Goal: Information Seeking & Learning: Learn about a topic

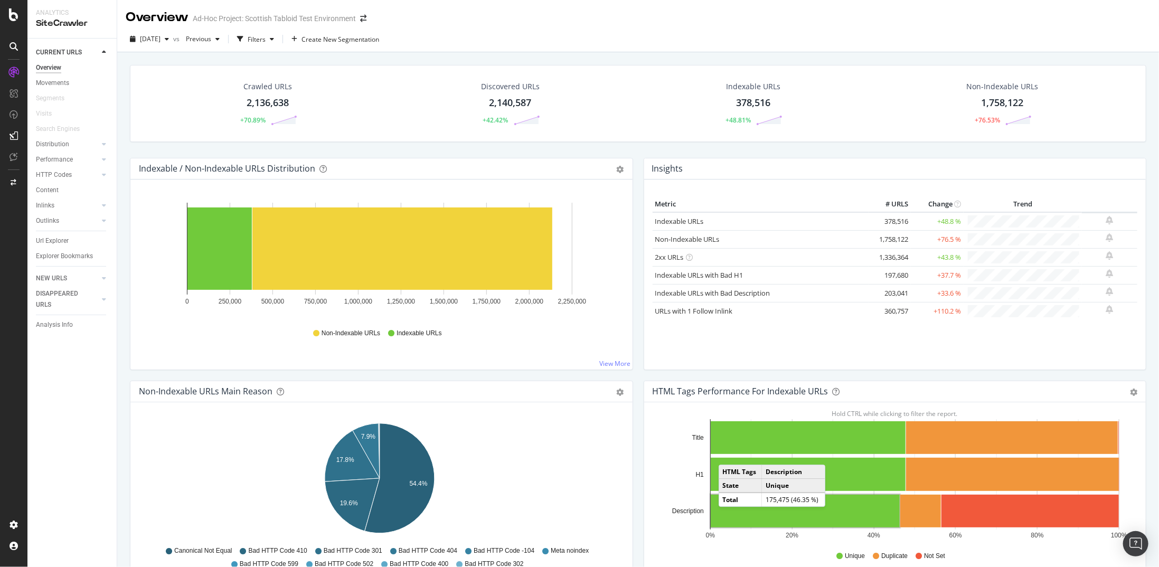
click at [127, 203] on div "Indexable / Non-Indexable URLs Distribution Bar Bar (by Percentage) Table Expor…" at bounding box center [382, 269] width 514 height 223
click at [675, 239] on link "Non-Indexable URLs" at bounding box center [687, 239] width 64 height 10
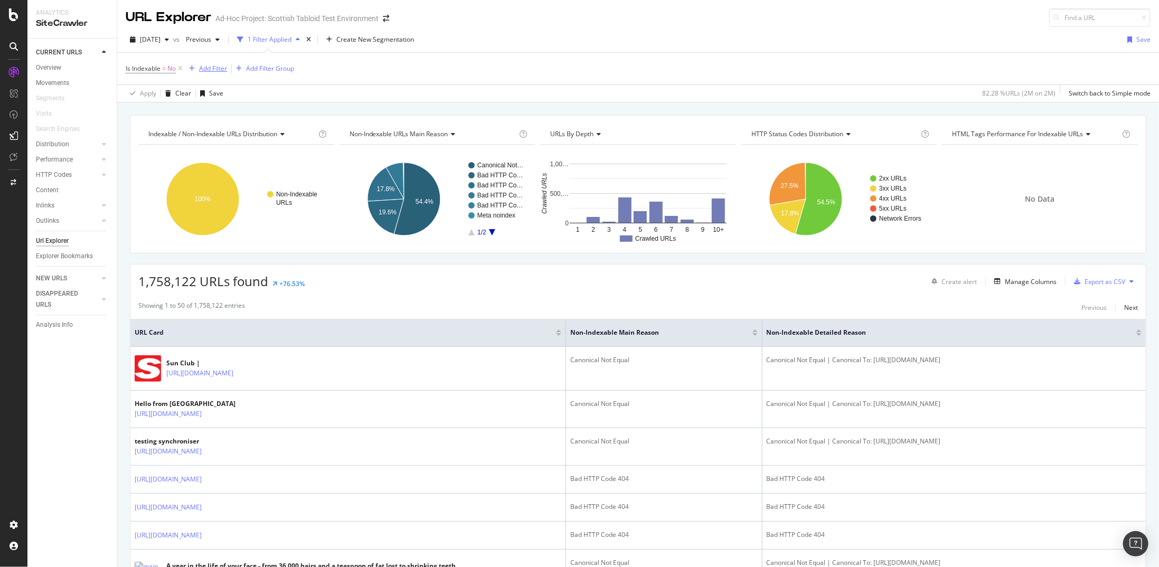
click at [212, 72] on div "Add Filter" at bounding box center [213, 68] width 28 height 9
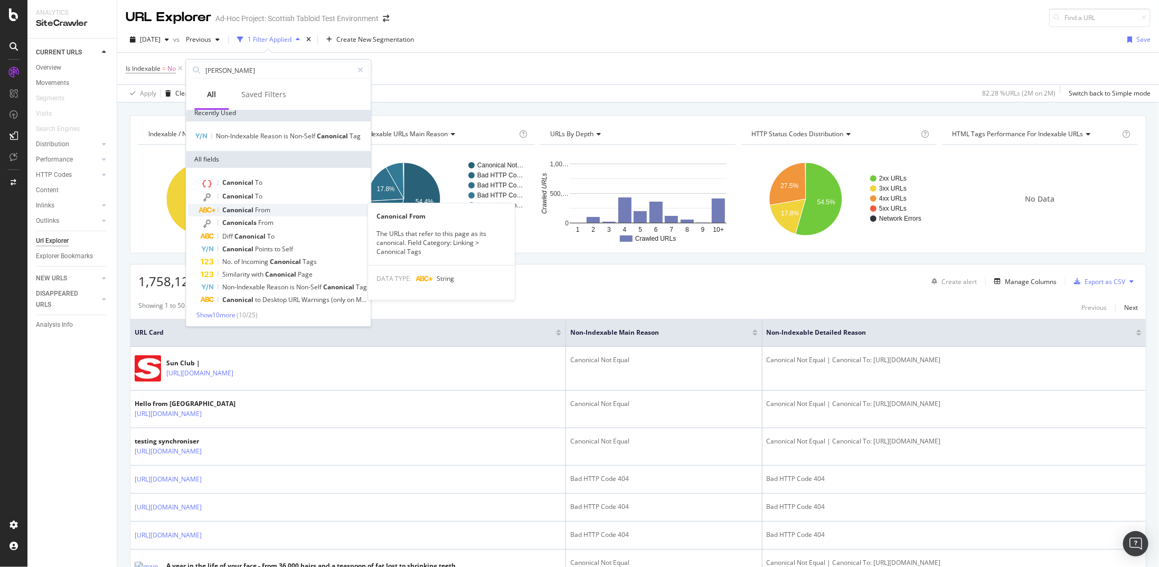
scroll to position [6, 0]
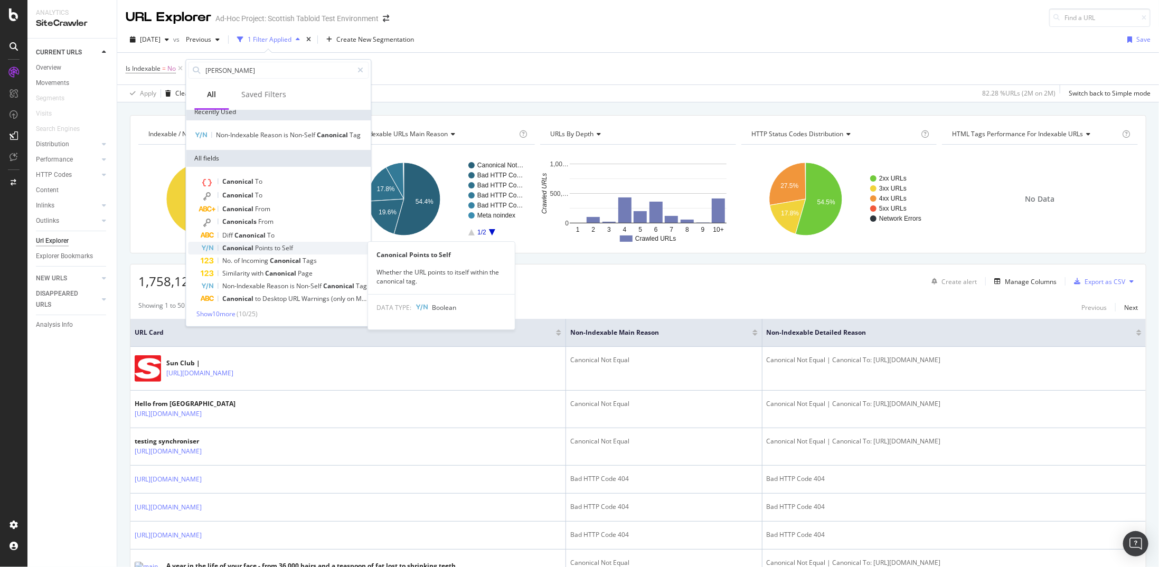
type input "cano"
click at [320, 243] on div "Canonical Points to Self" at bounding box center [285, 248] width 168 height 13
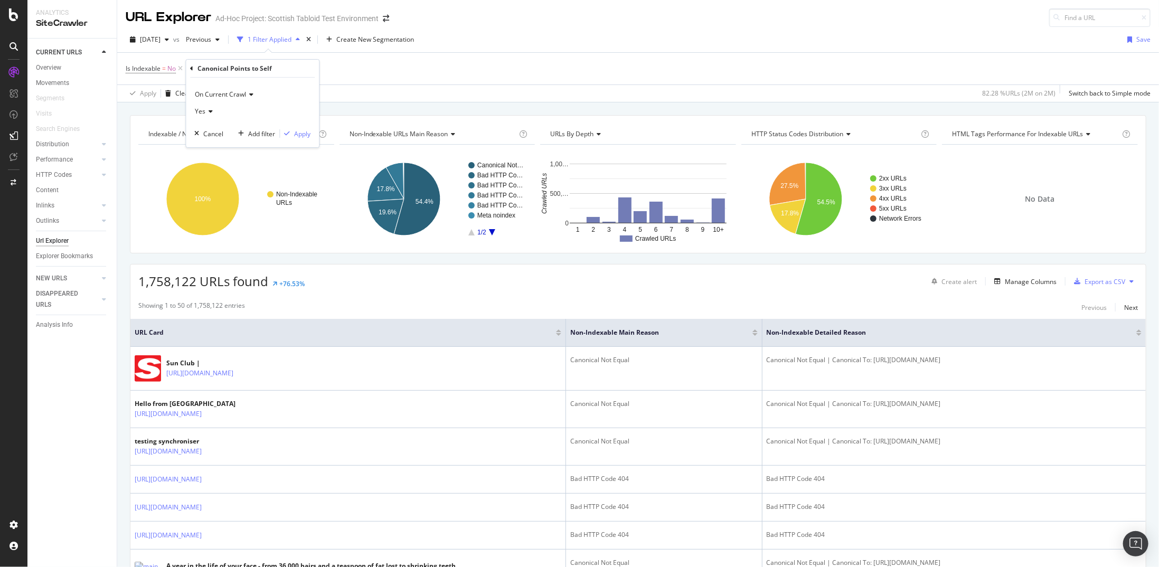
click at [208, 114] on icon at bounding box center [208, 111] width 7 height 6
click at [220, 135] on div "Yes" at bounding box center [253, 133] width 113 height 14
click at [296, 131] on div "Apply" at bounding box center [302, 133] width 16 height 9
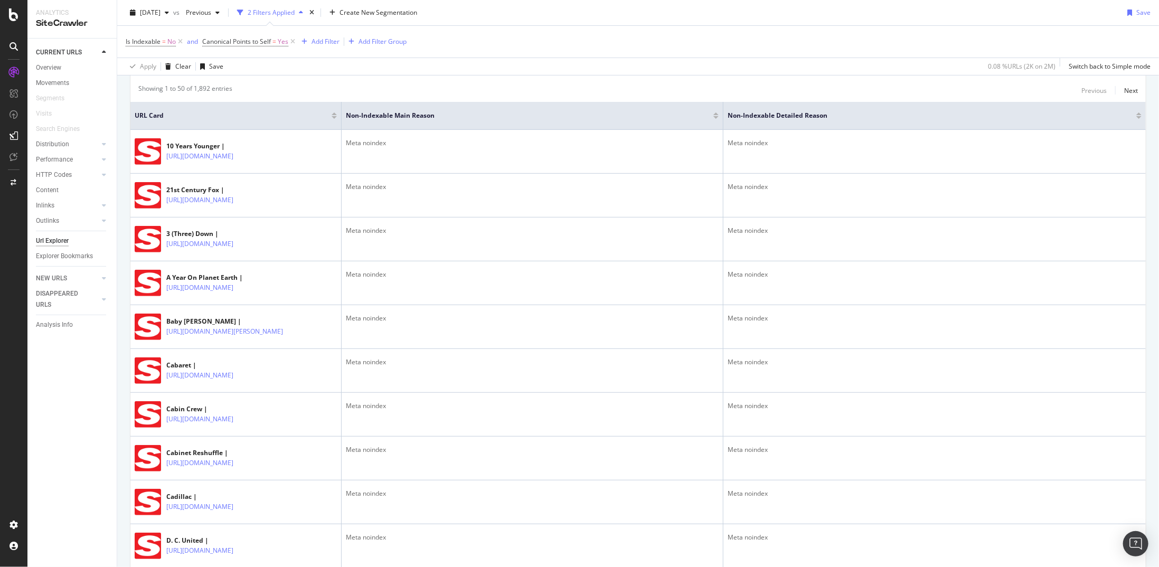
scroll to position [202, 0]
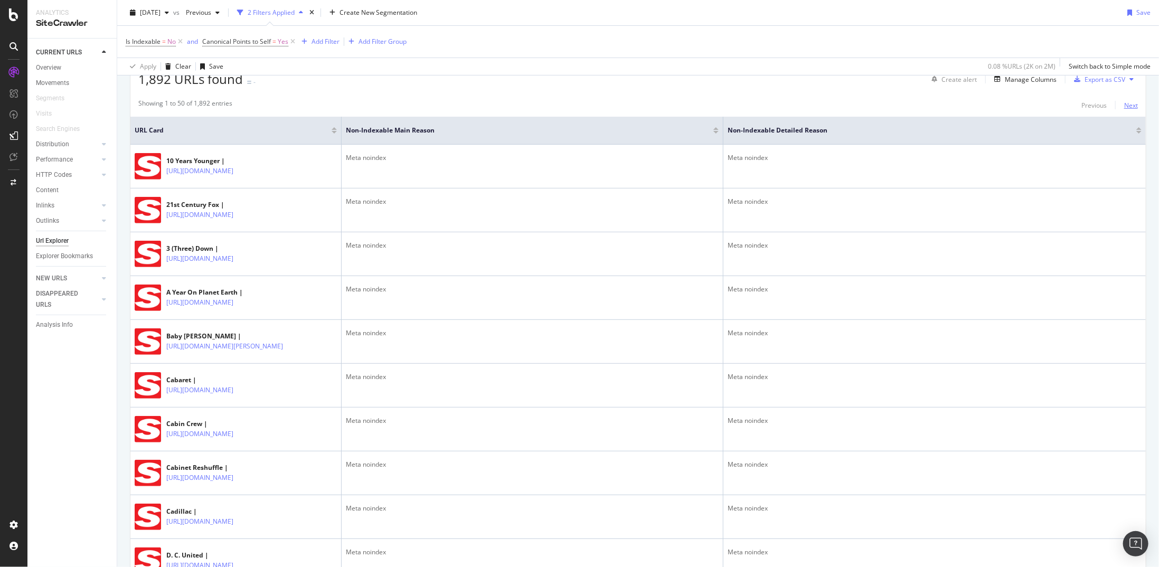
click at [675, 102] on div "Next" at bounding box center [1131, 105] width 14 height 9
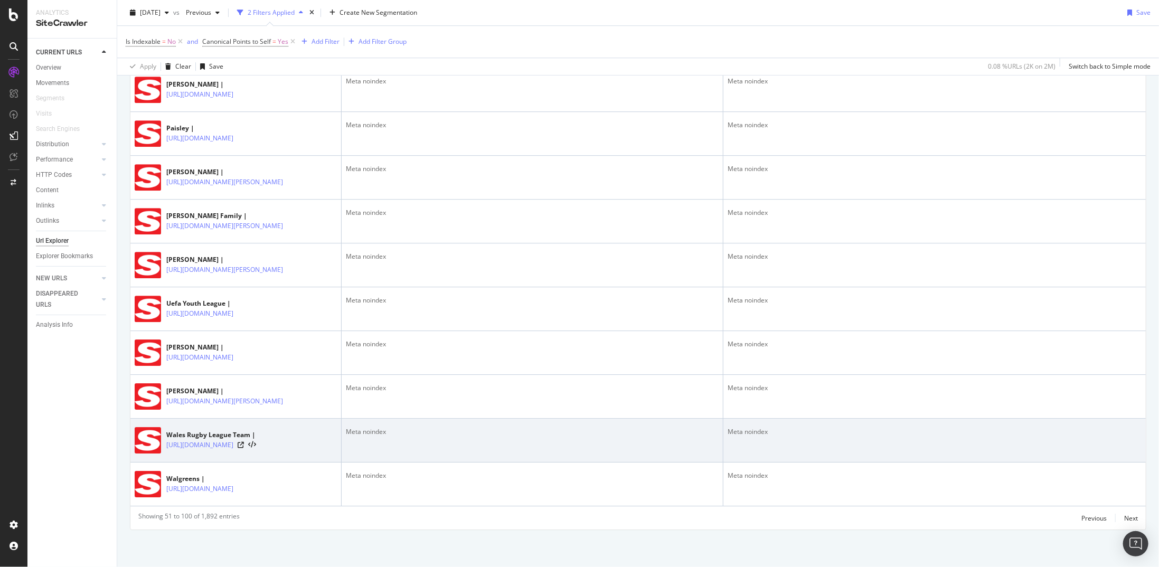
scroll to position [2229, 0]
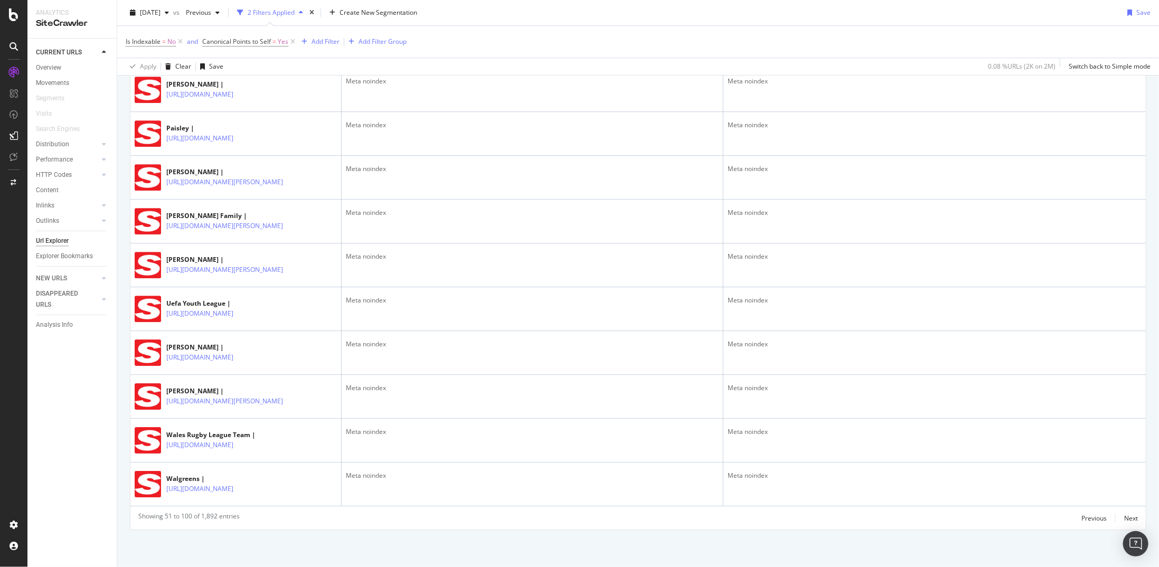
click at [675, 295] on div "Previous Next" at bounding box center [1109, 518] width 56 height 13
click at [675, 295] on div "Previous" at bounding box center [1093, 518] width 25 height 12
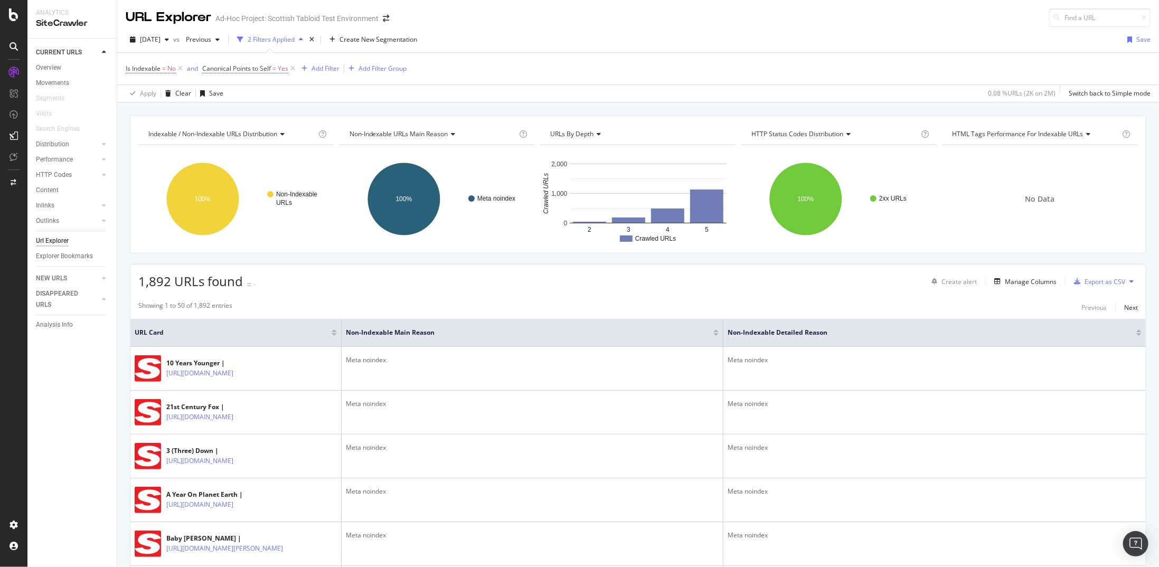
click at [675, 295] on td "Meta noindex" at bounding box center [934, 500] width 422 height 44
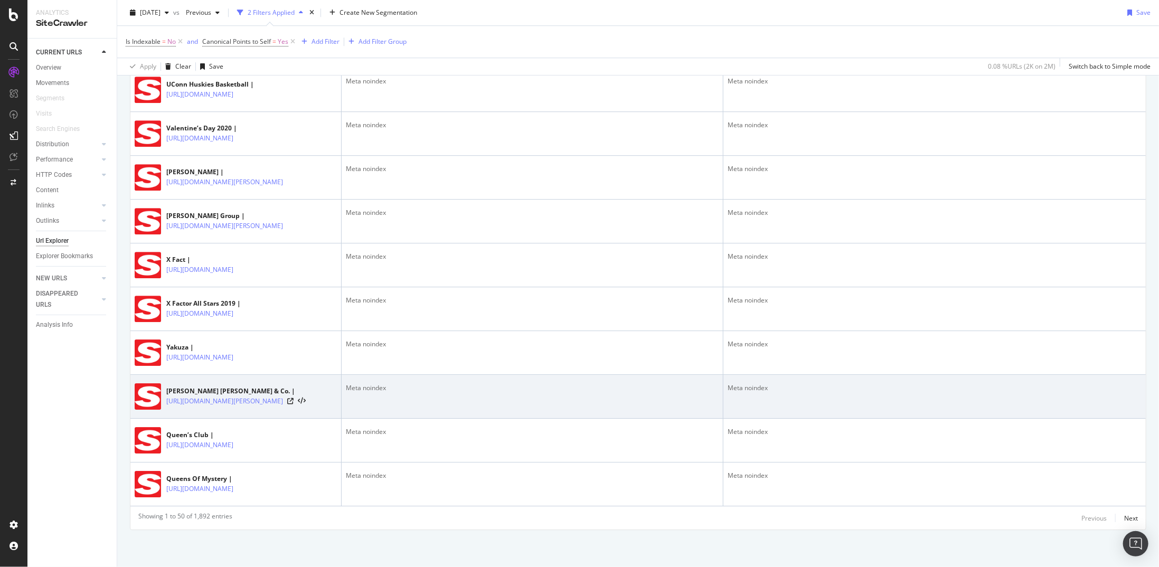
scroll to position [2229, 0]
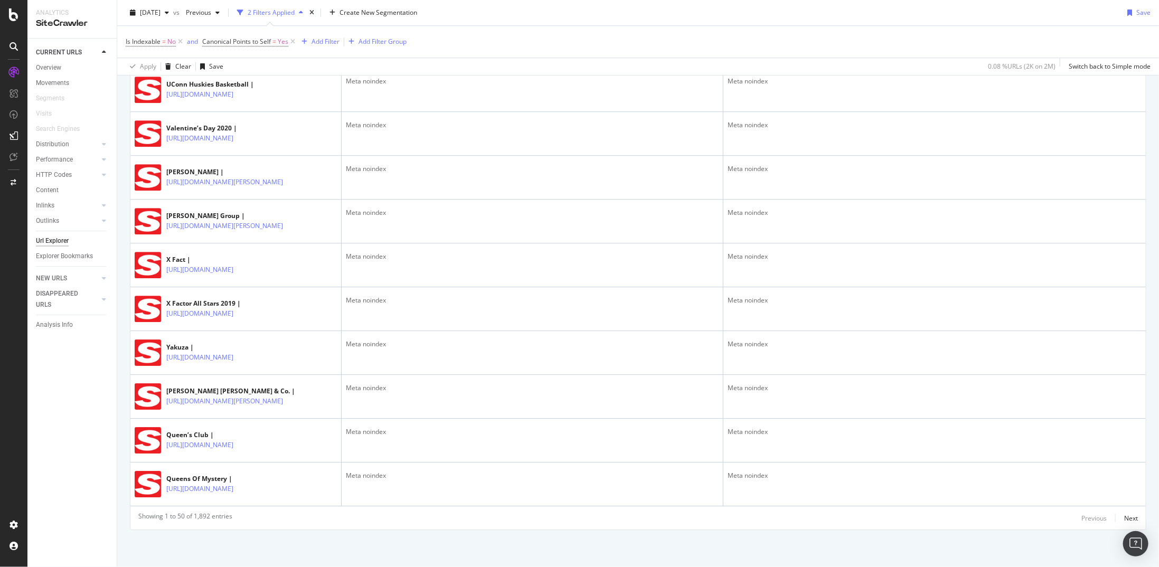
click at [675, 295] on div "Showing 1 to 50 of 1,892 entries Previous Next" at bounding box center [637, 518] width 1015 height 13
click at [675, 295] on div "Next" at bounding box center [1131, 518] width 14 height 9
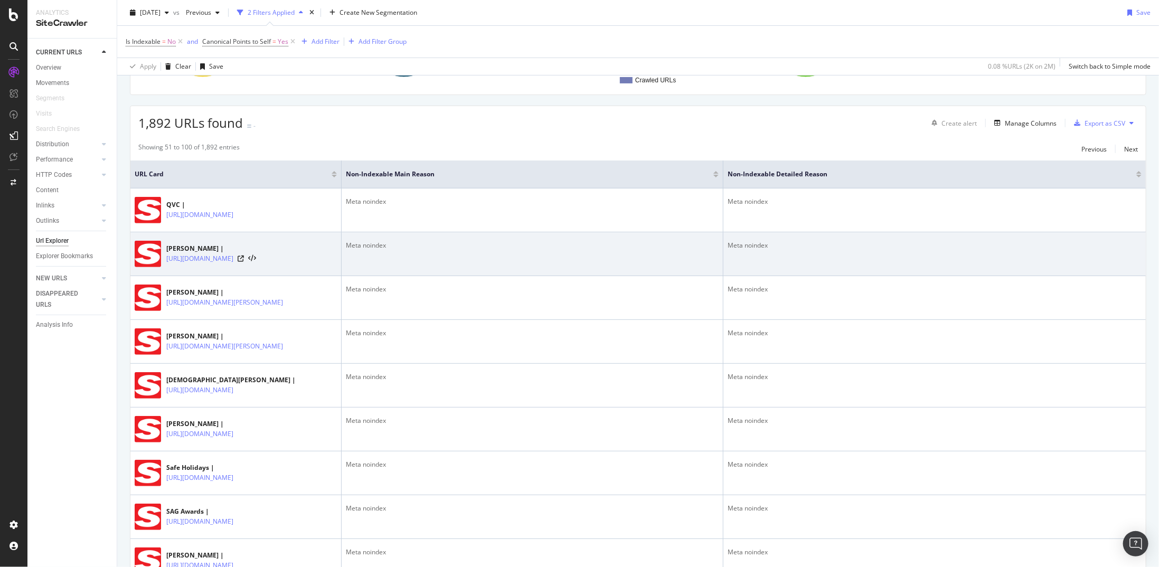
scroll to position [0, 0]
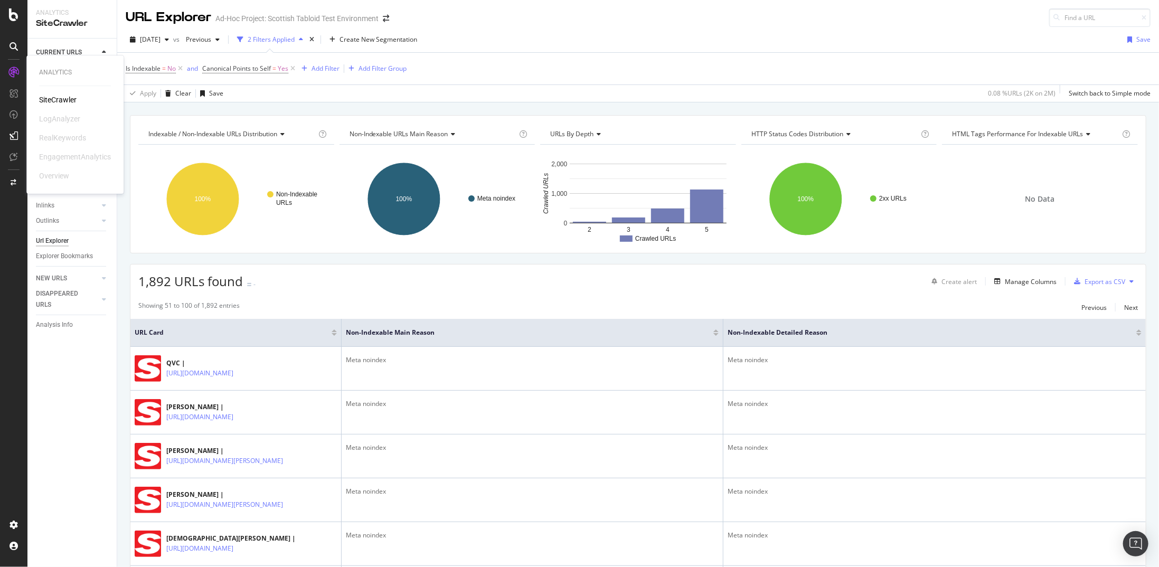
click at [65, 100] on div "SiteCrawler" at bounding box center [57, 100] width 37 height 11
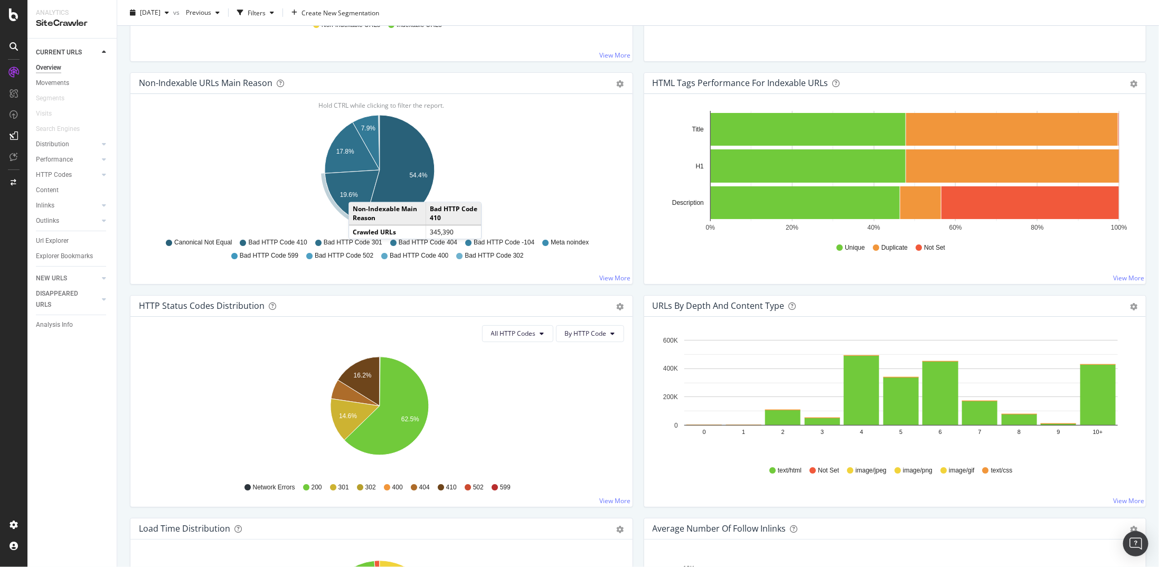
scroll to position [317, 0]
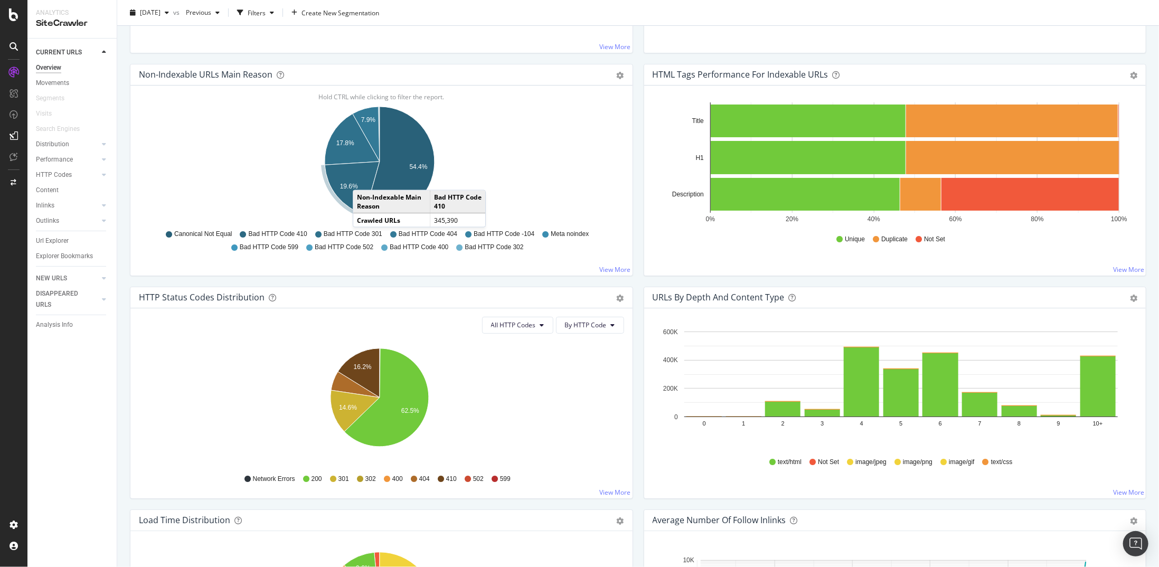
click at [363, 178] on icon "A chart." at bounding box center [352, 188] width 55 height 53
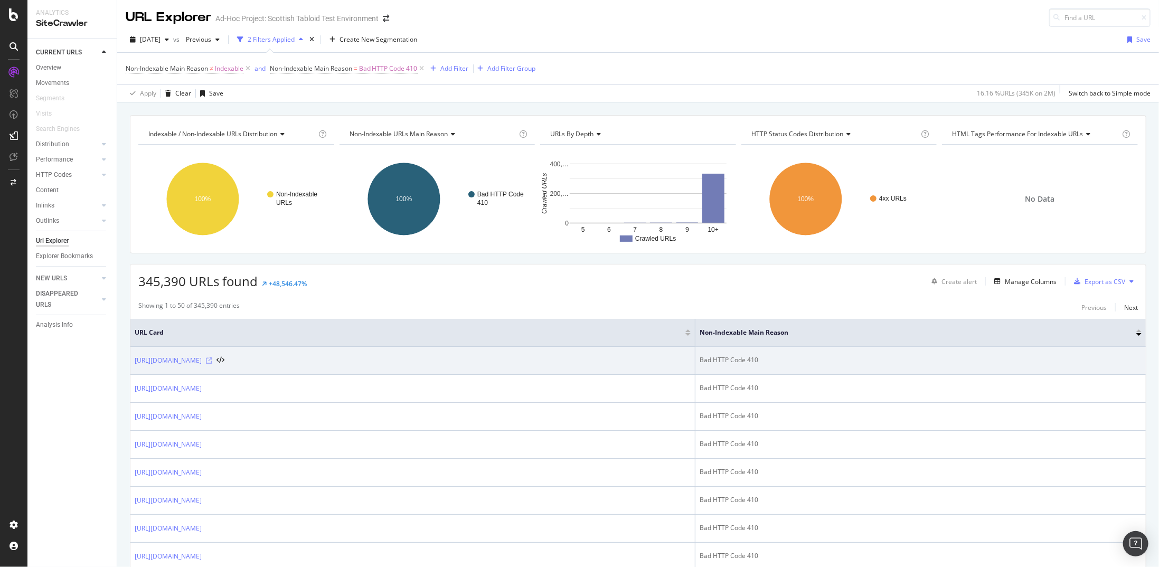
click at [212, 295] on icon at bounding box center [209, 360] width 6 height 6
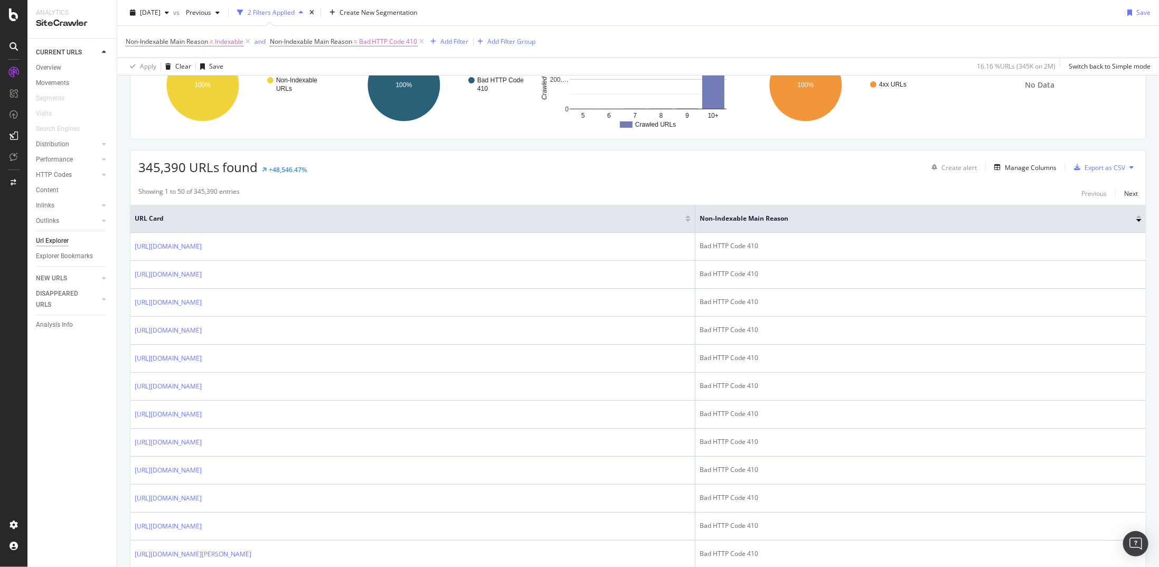
scroll to position [28, 0]
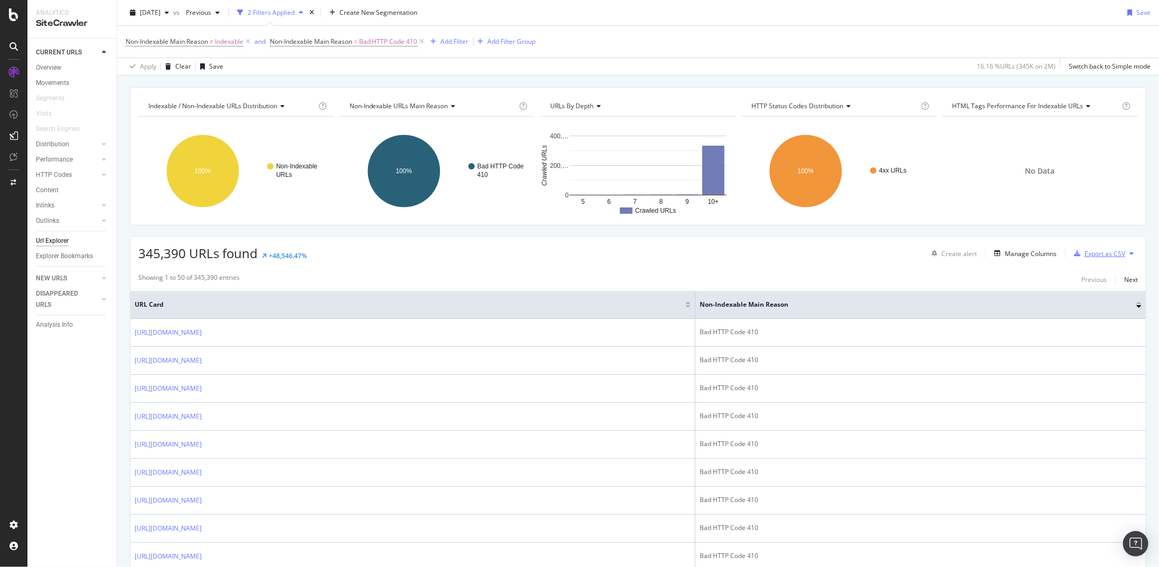
click at [675, 253] on div "Export as CSV" at bounding box center [1104, 253] width 41 height 9
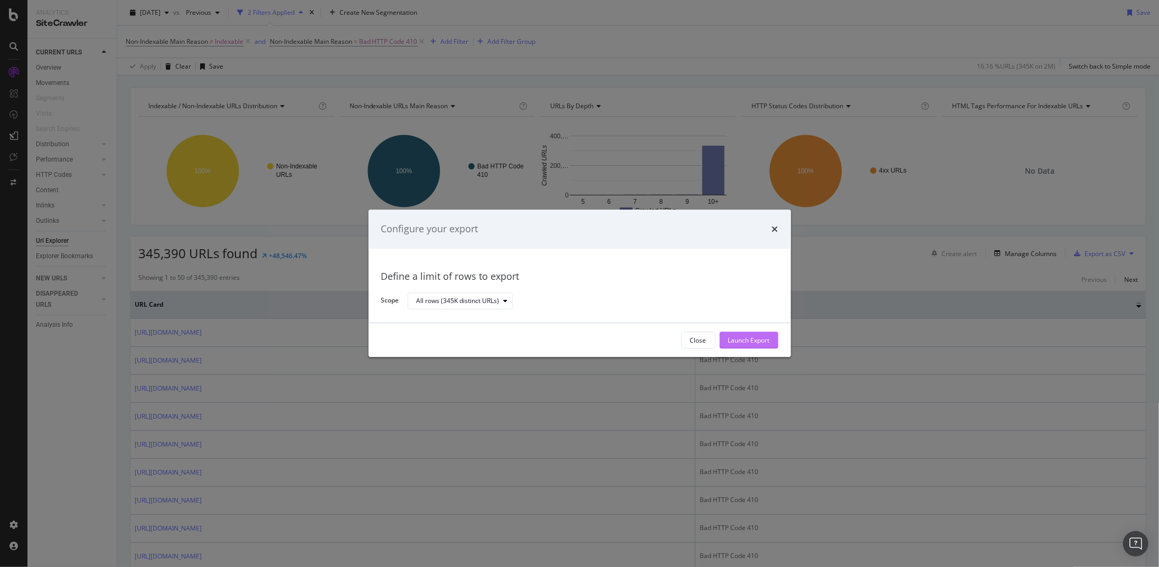
click at [675, 295] on div "Launch Export" at bounding box center [749, 340] width 42 height 9
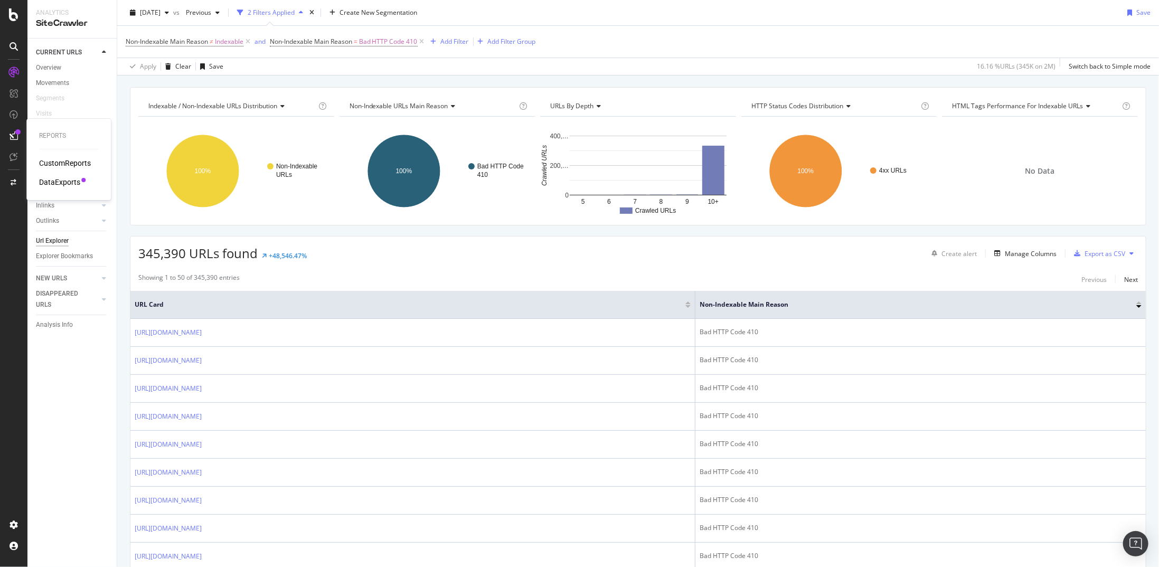
click at [75, 180] on div "DataExports" at bounding box center [59, 182] width 41 height 11
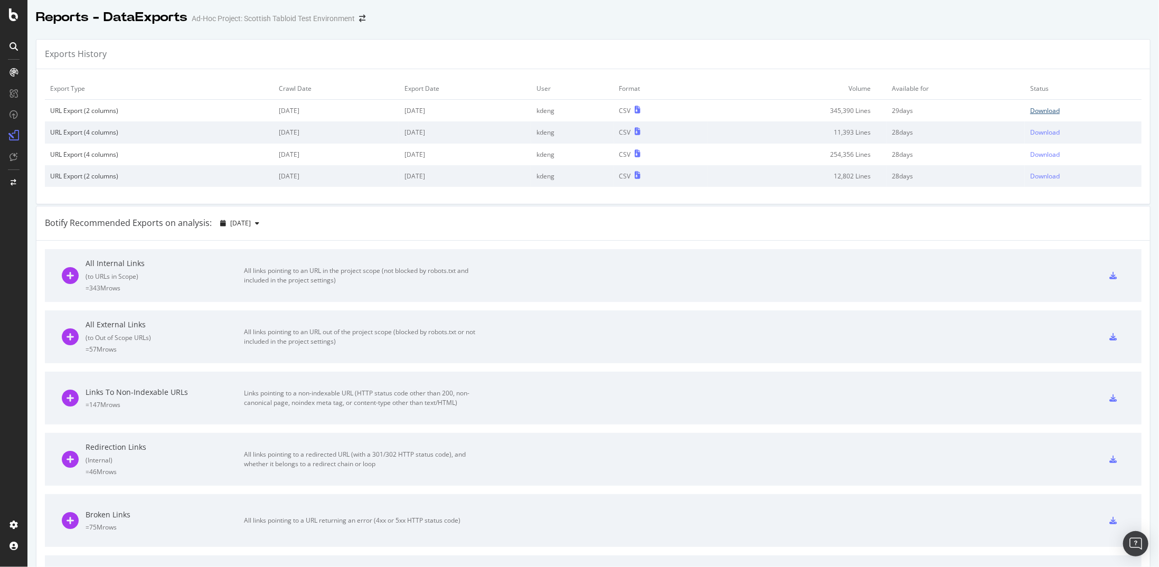
click at [675, 111] on div "Download" at bounding box center [1045, 110] width 30 height 9
click at [51, 100] on div "SiteCrawler" at bounding box center [57, 100] width 37 height 11
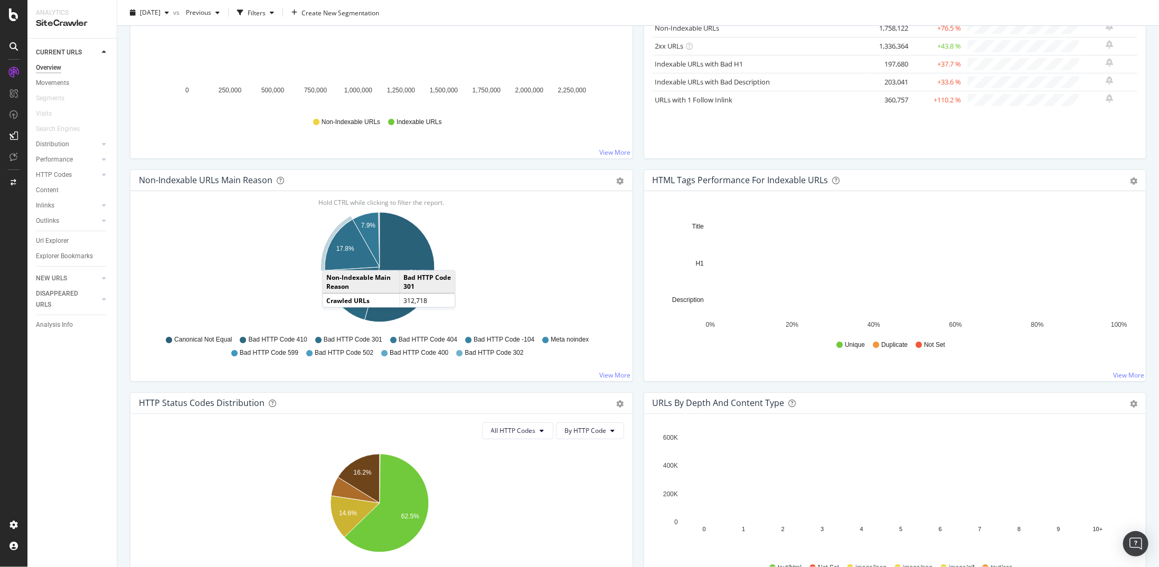
scroll to position [370, 0]
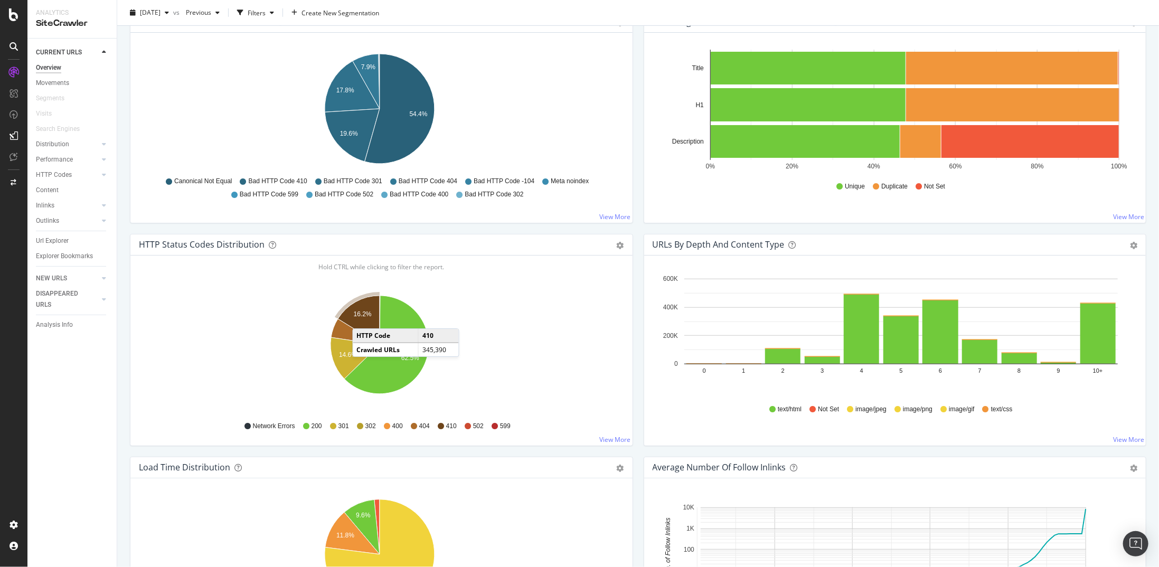
click at [363, 295] on icon "A chart." at bounding box center [359, 320] width 42 height 49
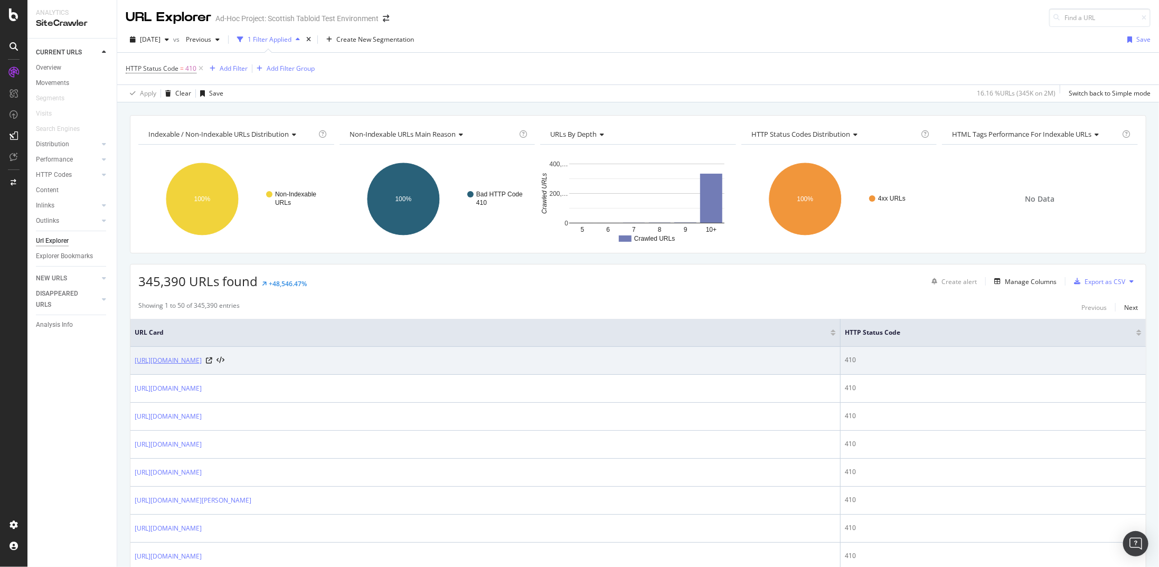
click at [202, 295] on link "https://thescottishsun.gtabloiddev.dowjones.io/?s=Edinburgh+airport" at bounding box center [168, 360] width 67 height 11
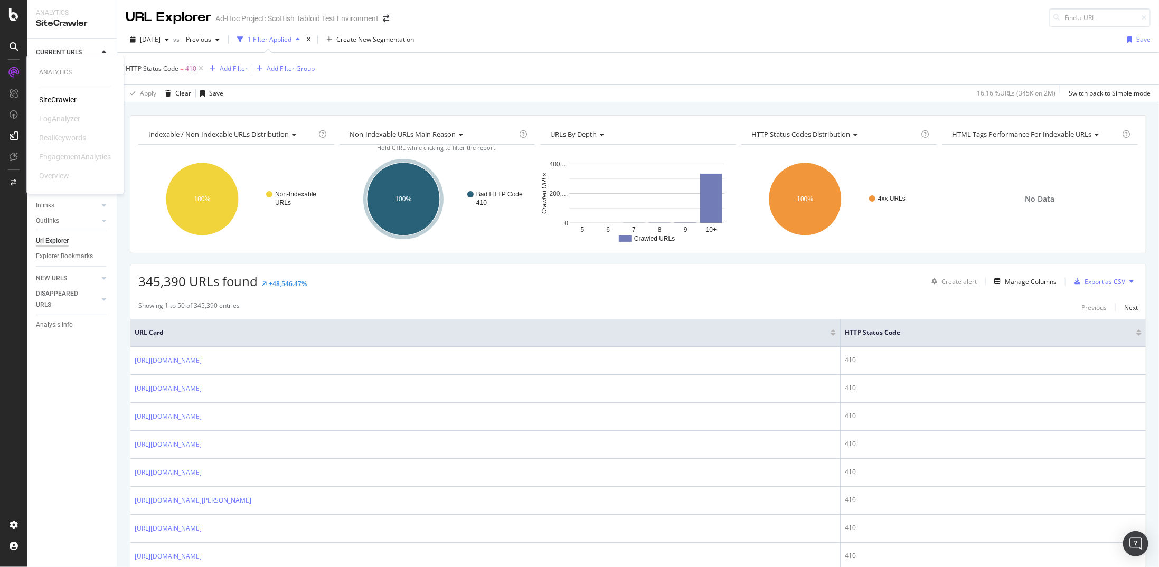
click at [50, 92] on div "Analytics SiteCrawler LogAnalyzer RealKeywords EngagementAnalytics Overview" at bounding box center [75, 125] width 89 height 134
click at [51, 95] on div "SiteCrawler" at bounding box center [57, 100] width 37 height 11
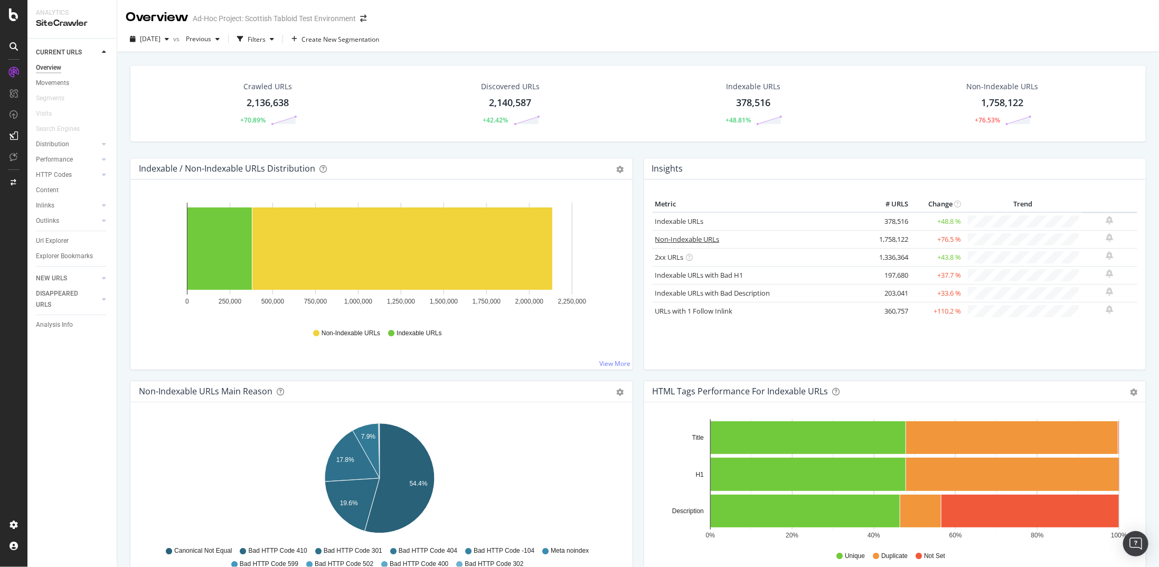
click at [675, 240] on link "Non-Indexable URLs" at bounding box center [687, 239] width 64 height 10
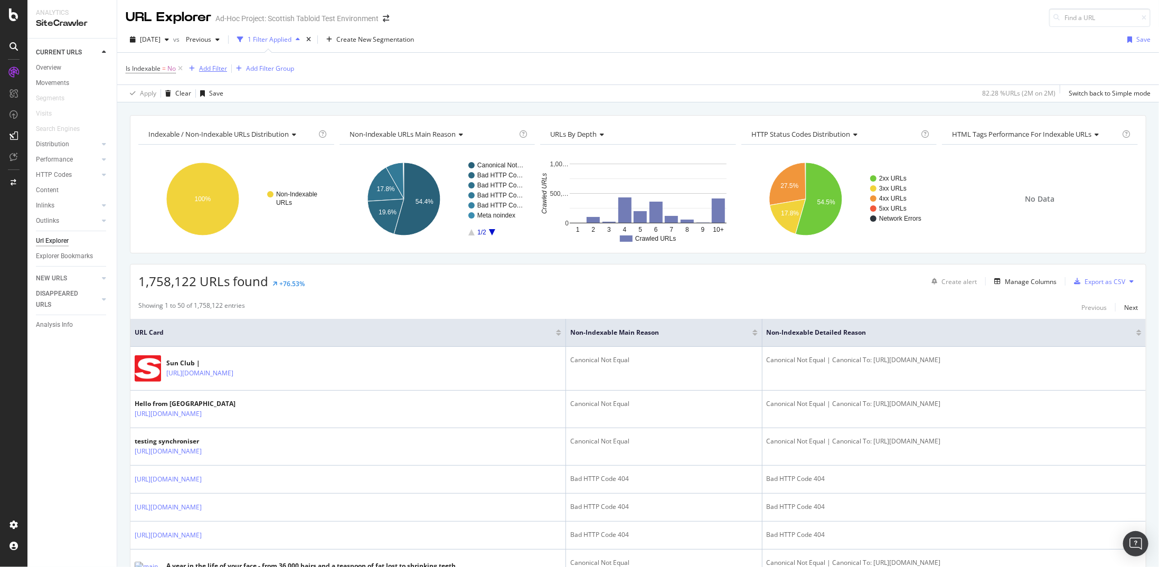
click at [200, 68] on div "Add Filter" at bounding box center [213, 68] width 28 height 9
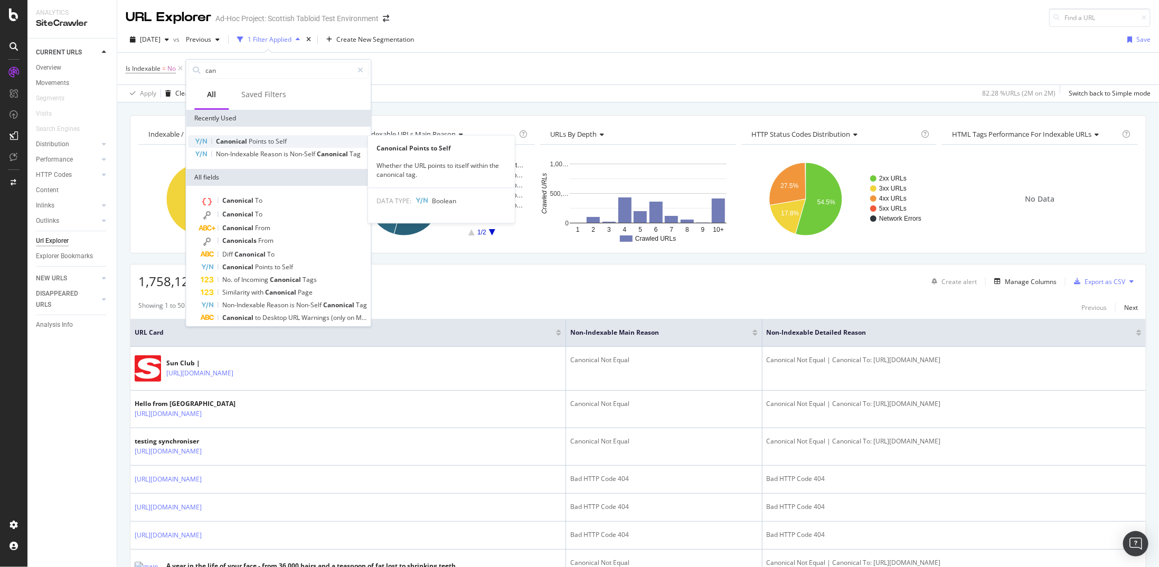
type input "can"
click at [269, 138] on span "to" at bounding box center [271, 141] width 7 height 9
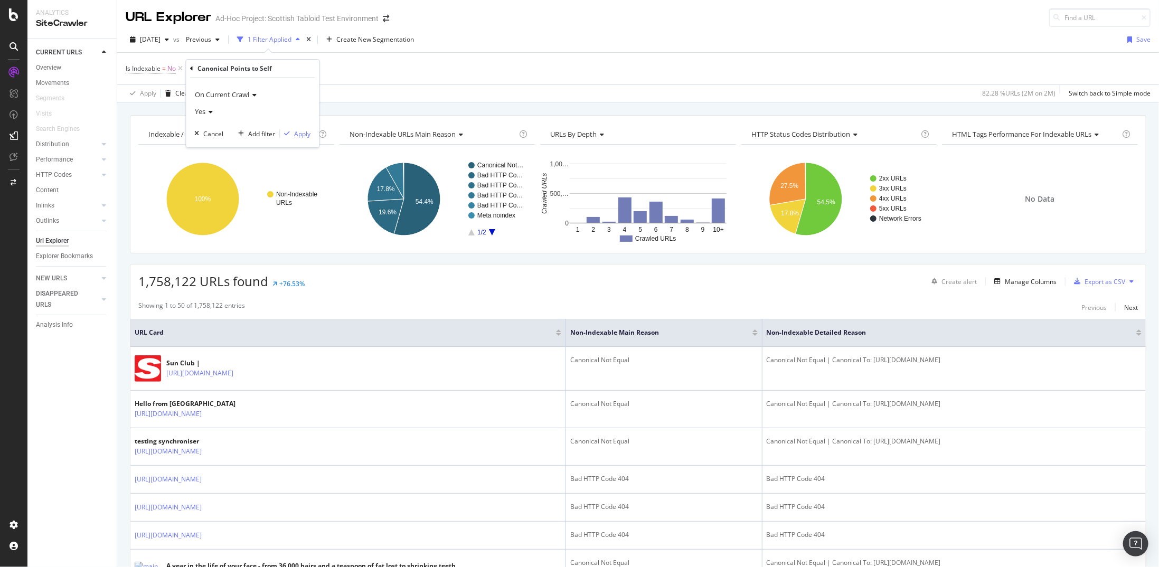
click at [212, 110] on icon at bounding box center [208, 112] width 7 height 6
click at [213, 142] on div "No" at bounding box center [253, 147] width 113 height 14
click at [304, 134] on div "Apply" at bounding box center [302, 133] width 16 height 9
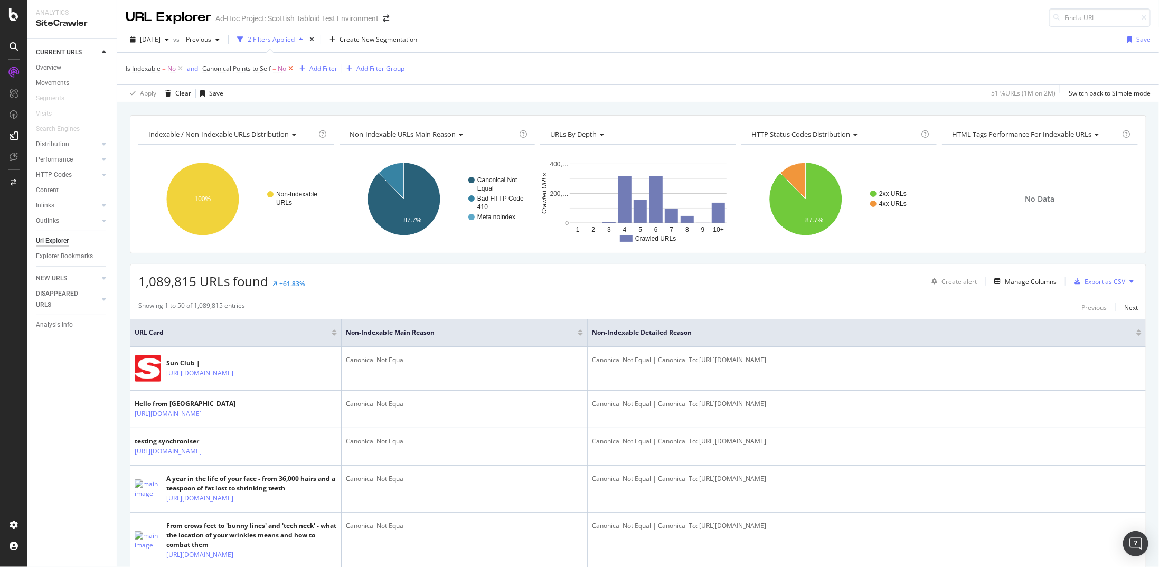
click at [290, 68] on icon at bounding box center [290, 68] width 9 height 11
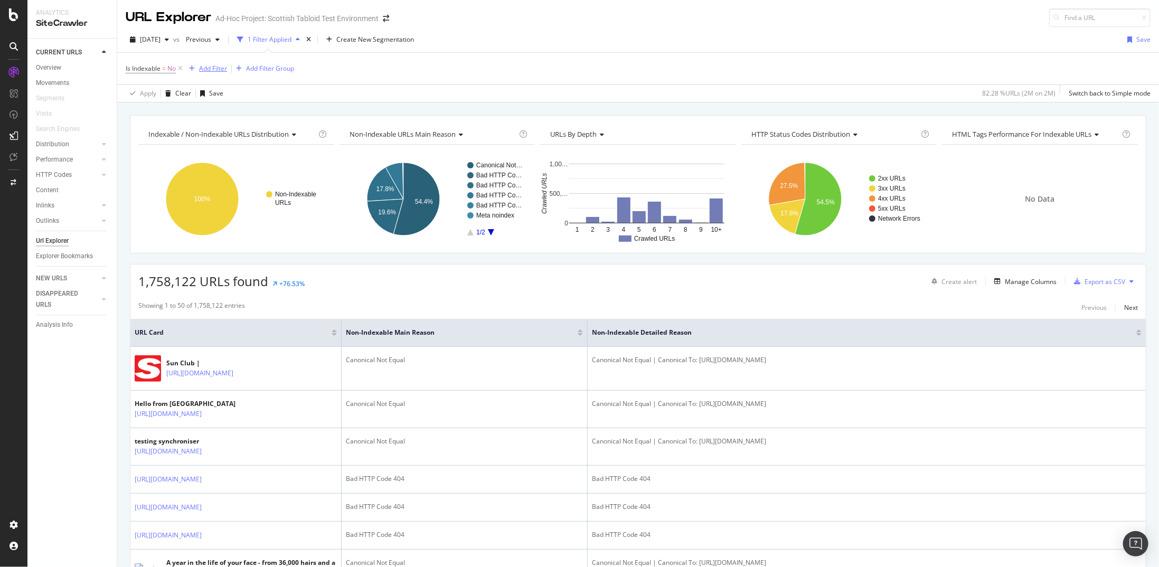
click at [222, 65] on div "Add Filter" at bounding box center [213, 68] width 28 height 9
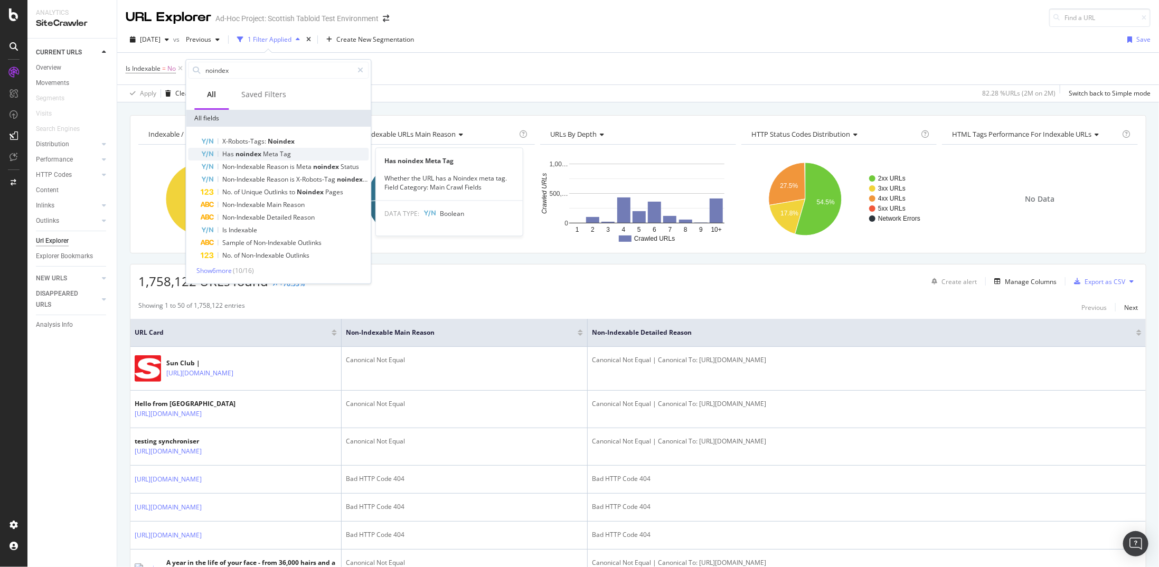
type input "noindex"
click at [288, 152] on span "Tag" at bounding box center [285, 153] width 11 height 9
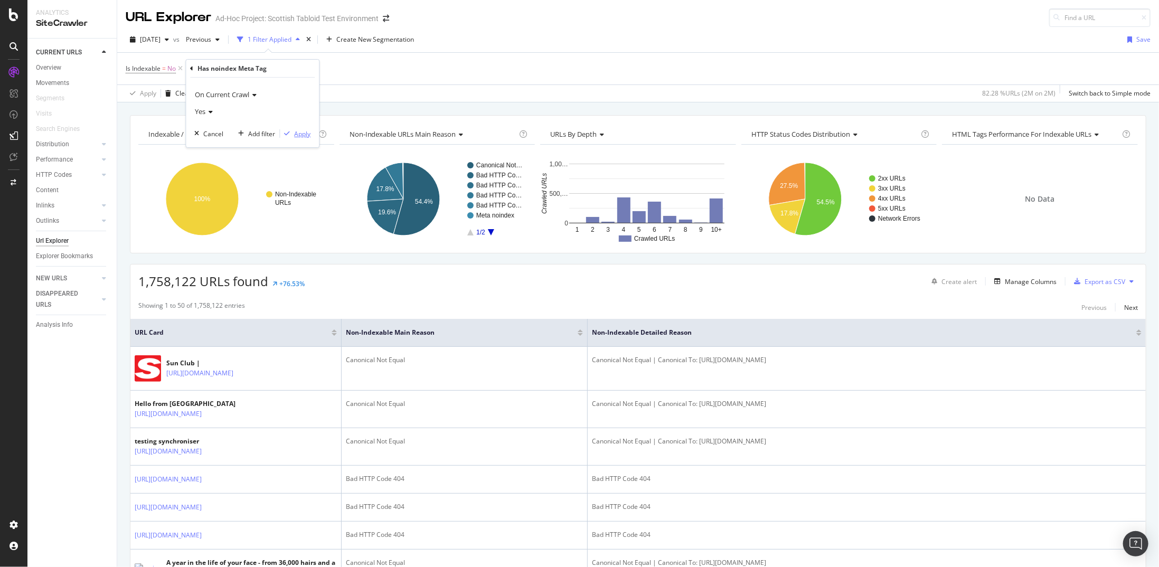
click at [298, 133] on div "Apply" at bounding box center [302, 133] width 16 height 9
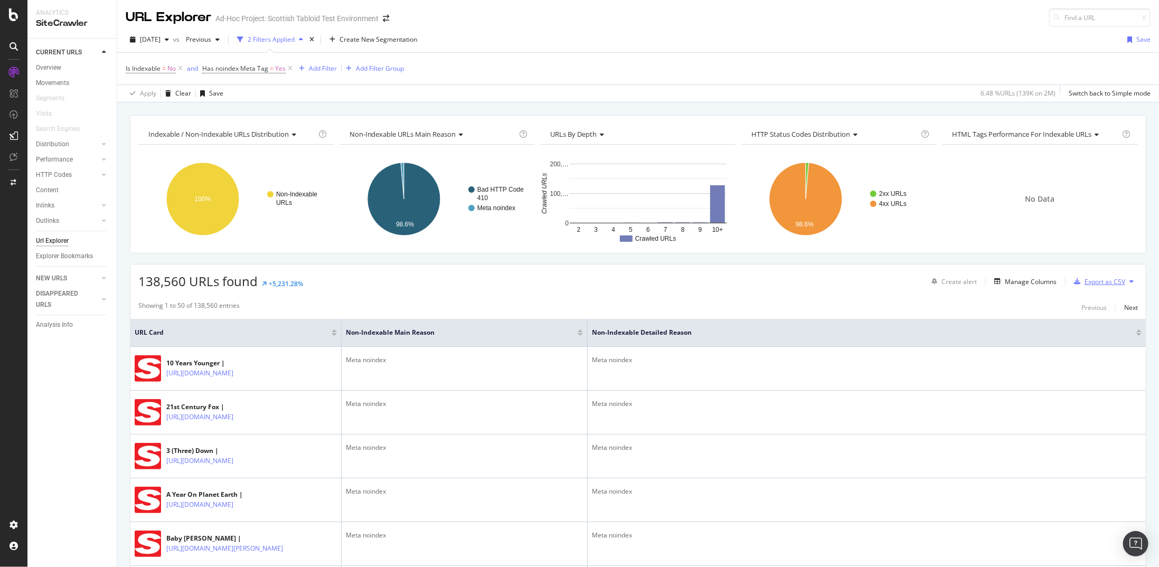
click at [675, 285] on div "Export as CSV" at bounding box center [1097, 282] width 55 height 16
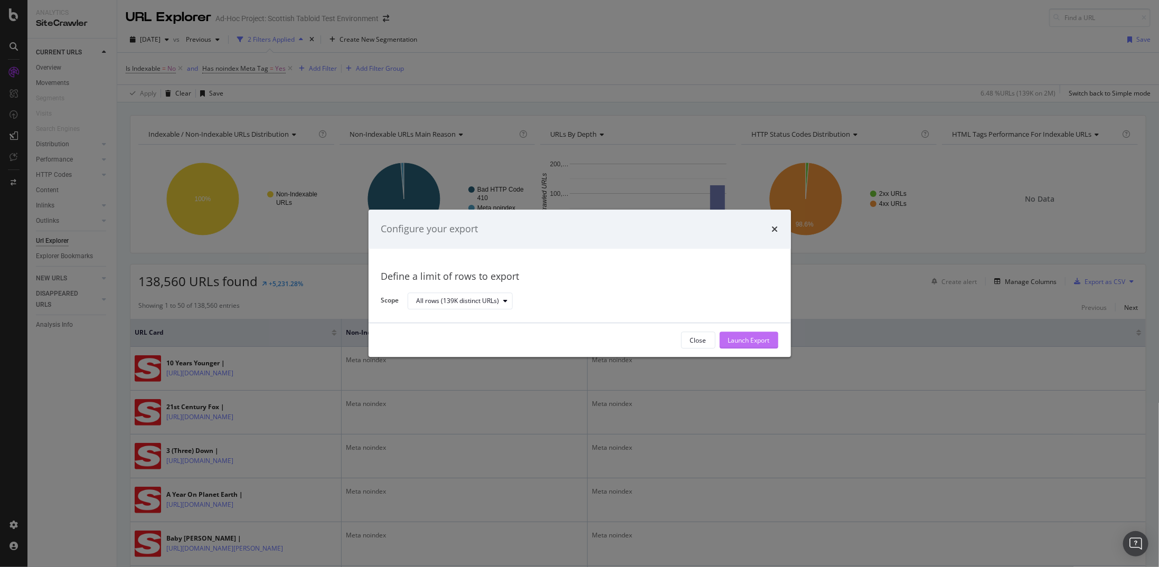
click at [675, 295] on button "Launch Export" at bounding box center [749, 340] width 59 height 17
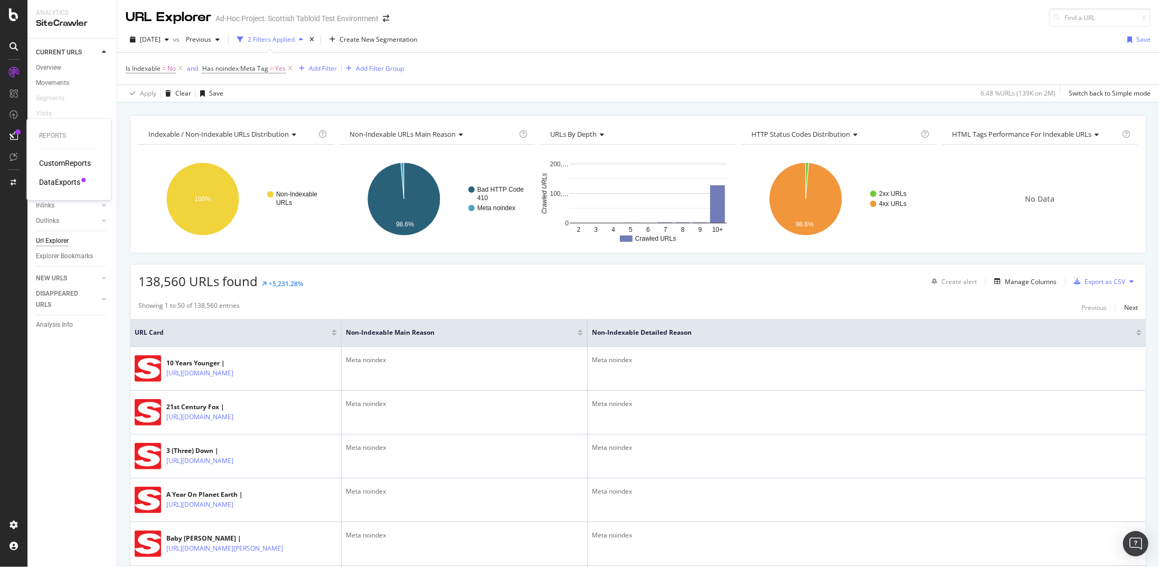
click at [59, 185] on div "DataExports" at bounding box center [59, 182] width 41 height 11
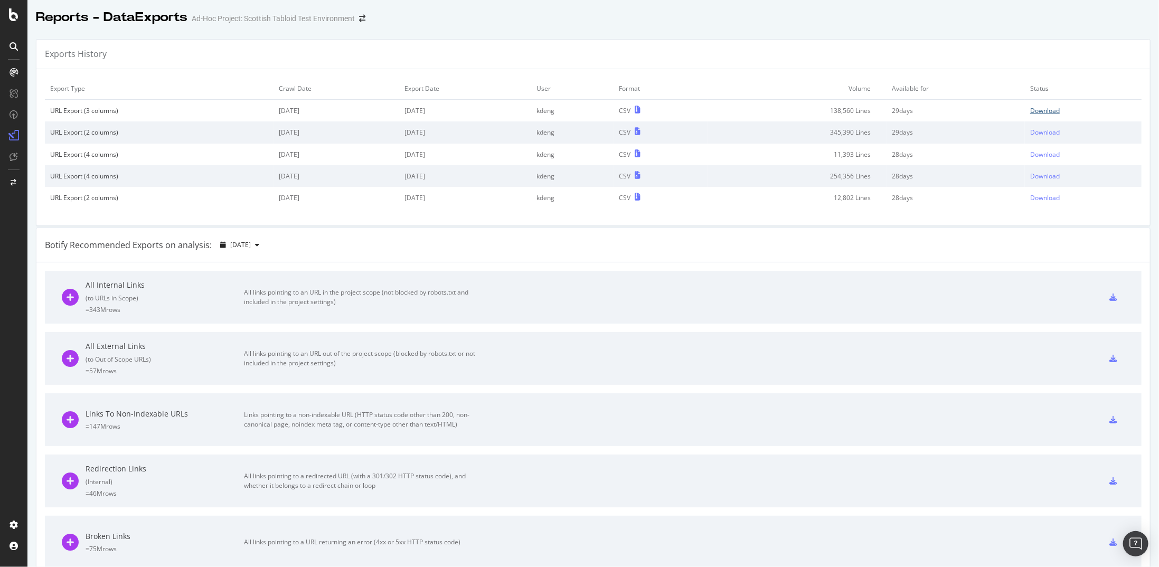
click at [675, 108] on div "Download" at bounding box center [1045, 110] width 30 height 9
click at [54, 99] on div "SiteCrawler" at bounding box center [57, 100] width 37 height 11
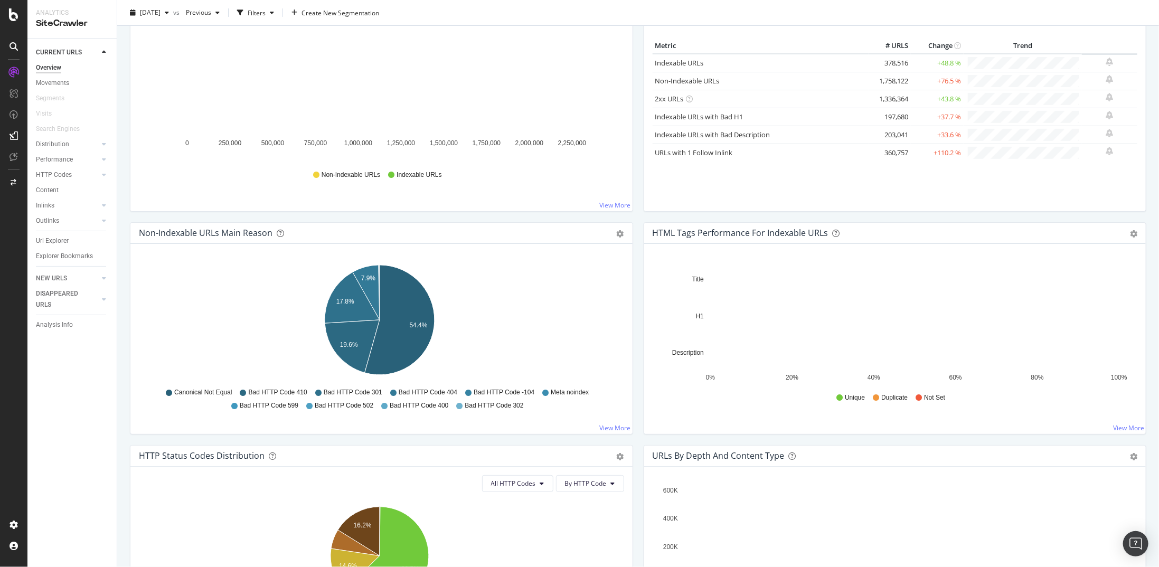
scroll to position [317, 0]
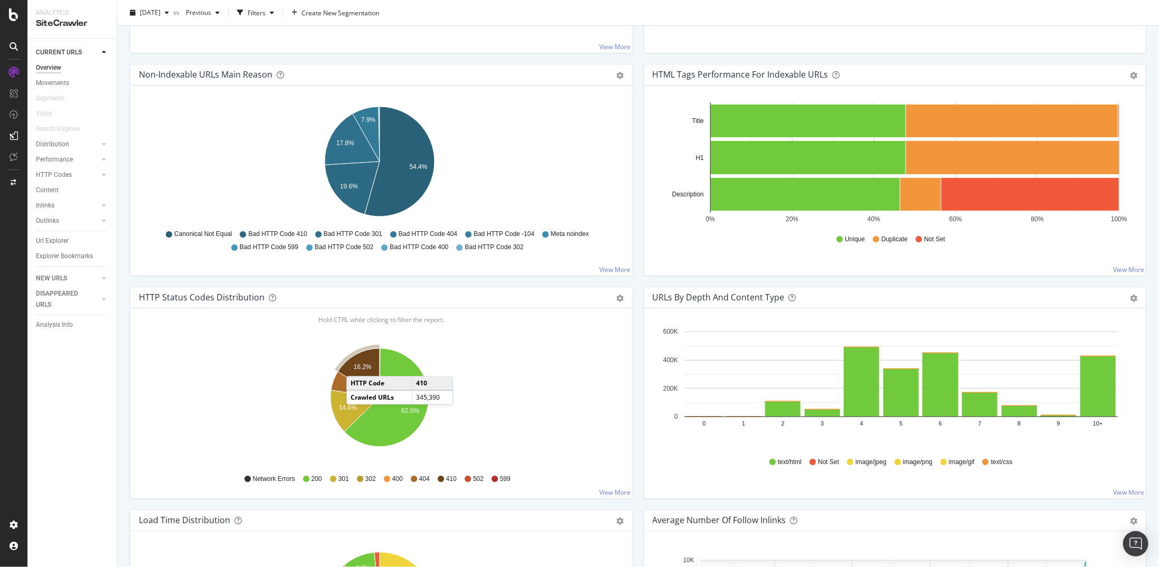
click at [357, 295] on text "16.2%" at bounding box center [363, 366] width 18 height 7
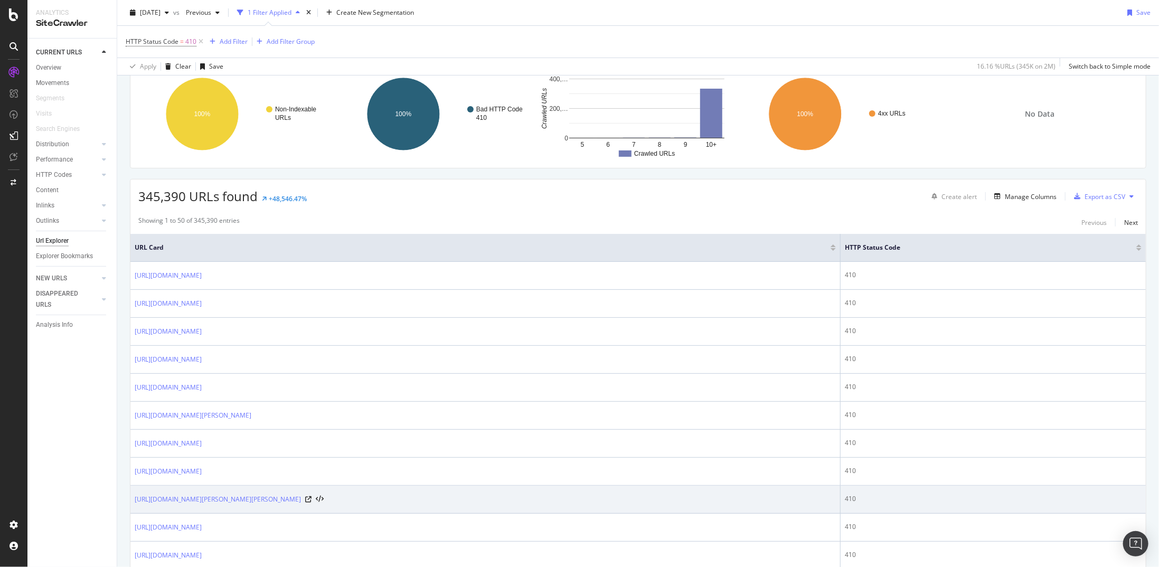
scroll to position [158, 0]
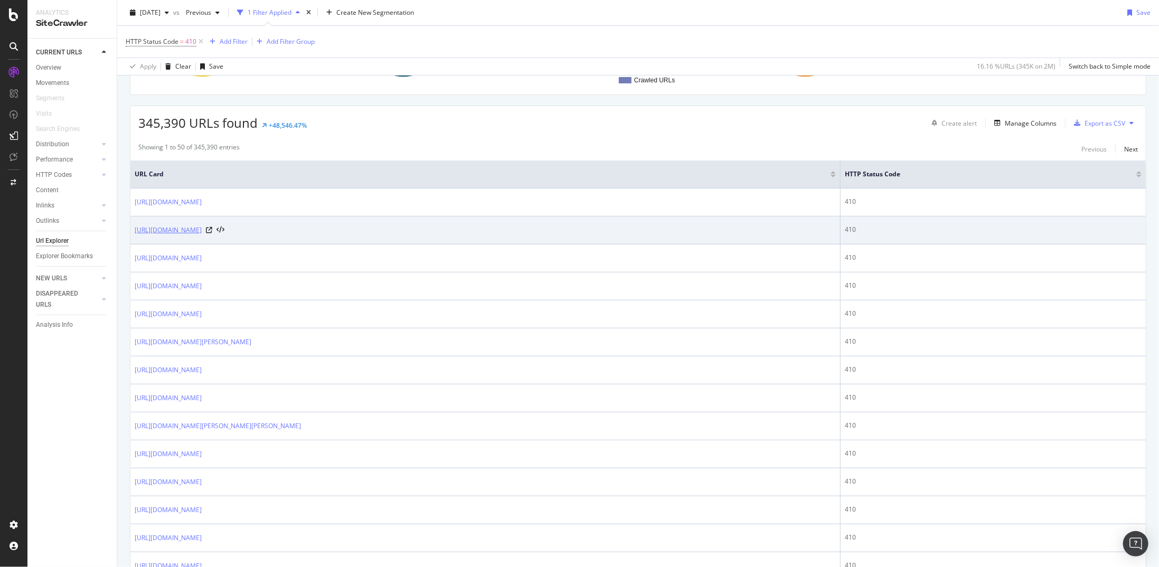
click at [202, 225] on link "https://thescottishsun.gtabloiddev.dowjones.io/?s=travellers" at bounding box center [168, 230] width 67 height 11
click at [212, 227] on icon at bounding box center [209, 230] width 6 height 6
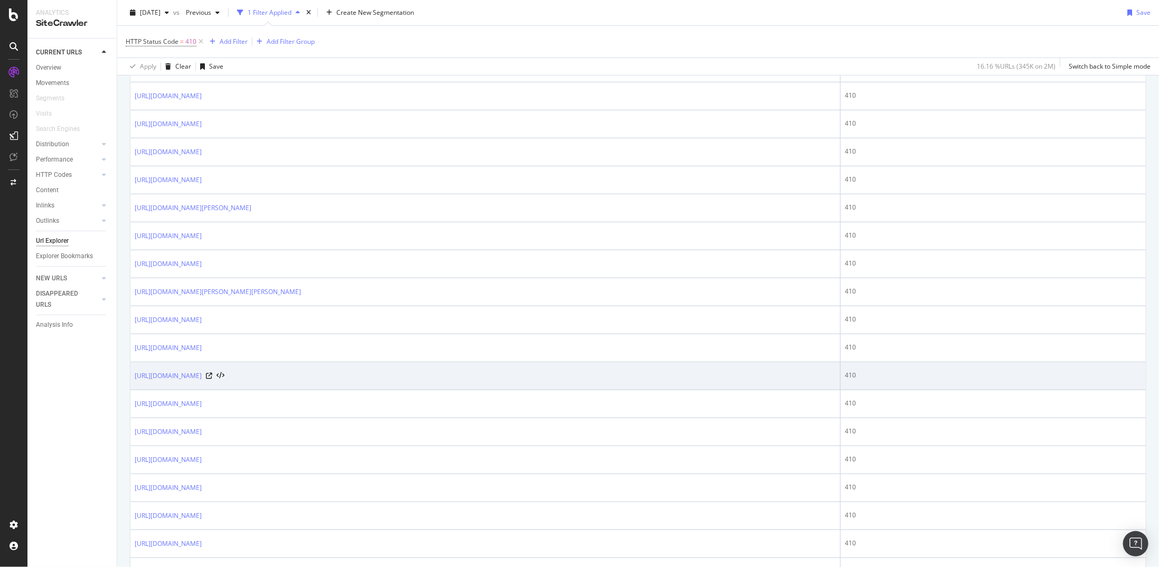
scroll to position [317, 0]
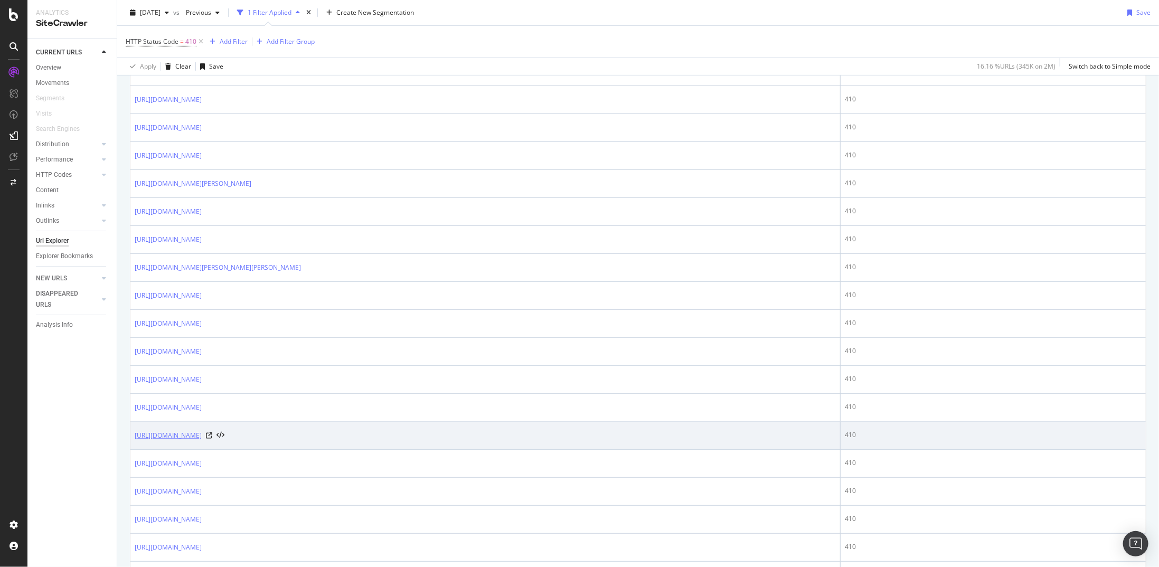
click at [202, 295] on link "https://thescottishsun.gtabloiddev.dowjones.io/?s=breakfast" at bounding box center [168, 435] width 67 height 11
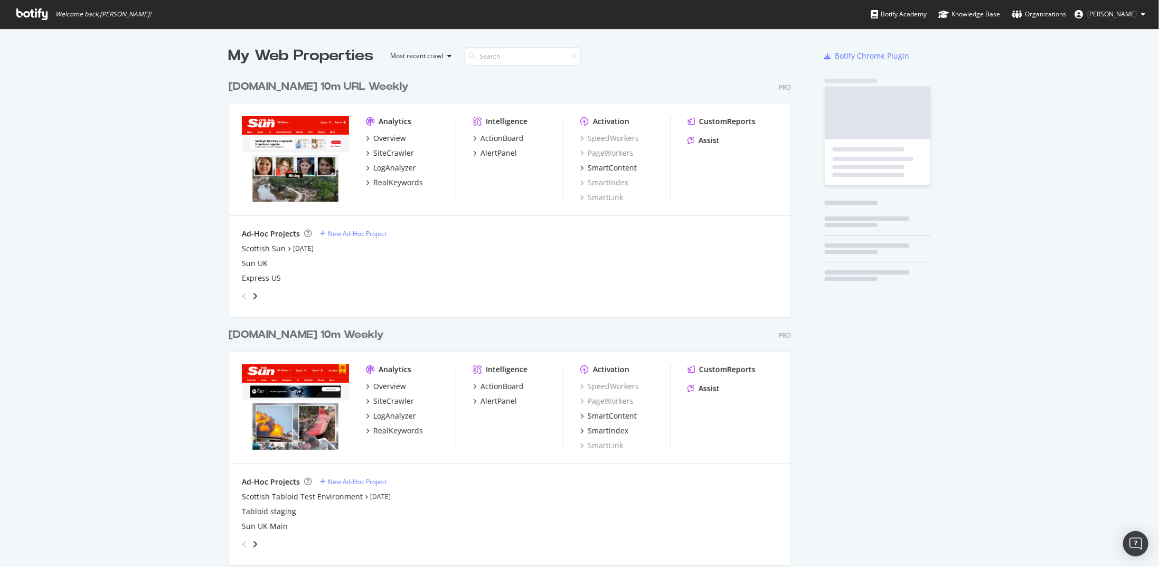
scroll to position [1169, 563]
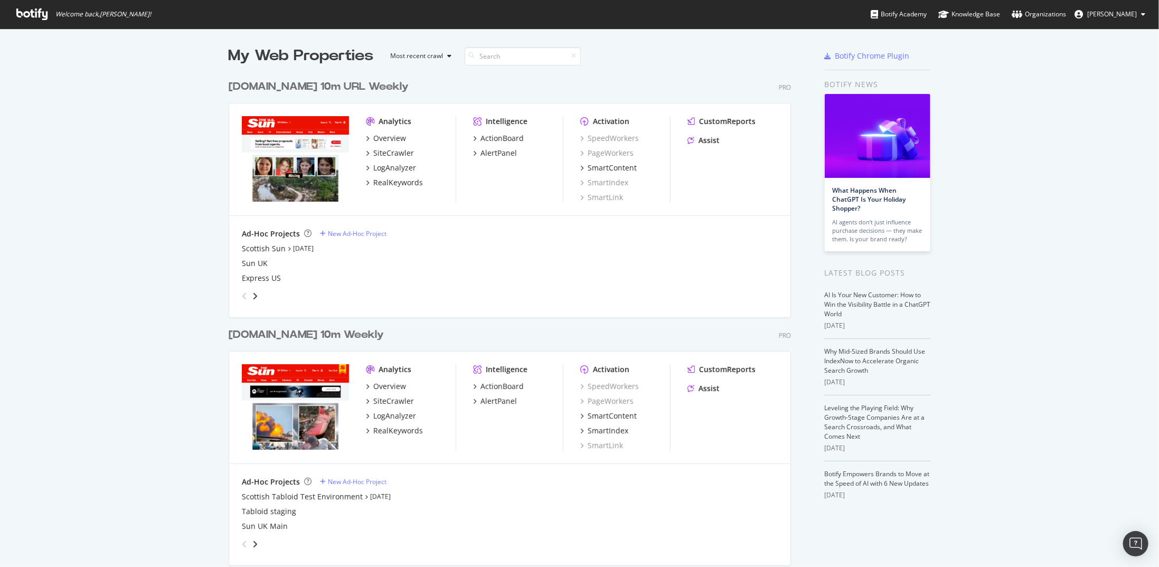
click at [300, 90] on div "The-Sun.com 10m URL Weekly" at bounding box center [319, 86] width 180 height 15
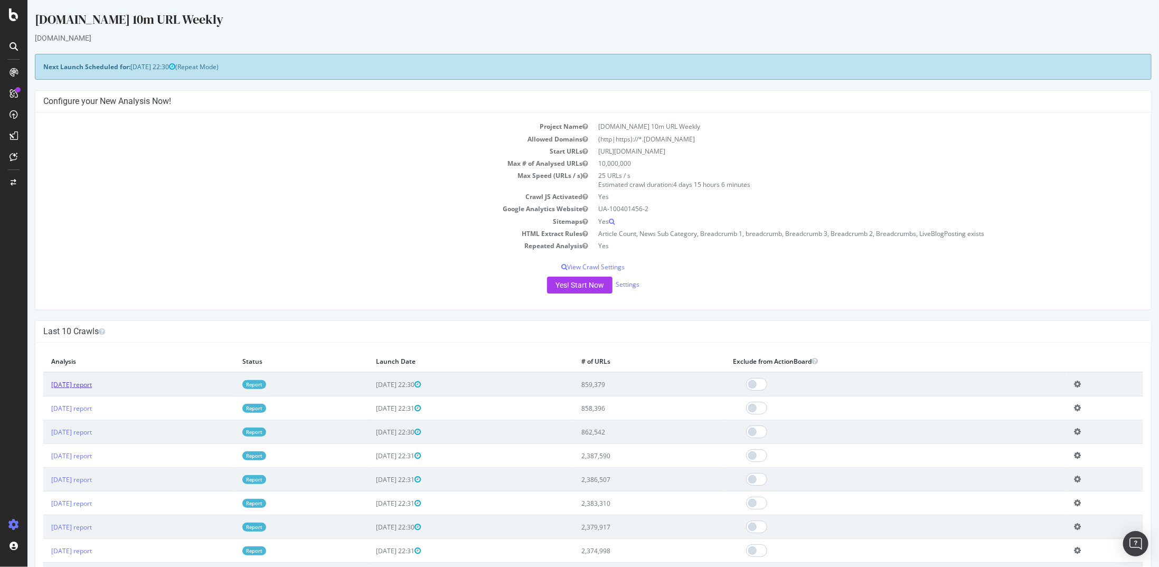
click at [91, 384] on link "2025 Aug. 11th report" at bounding box center [71, 384] width 41 height 9
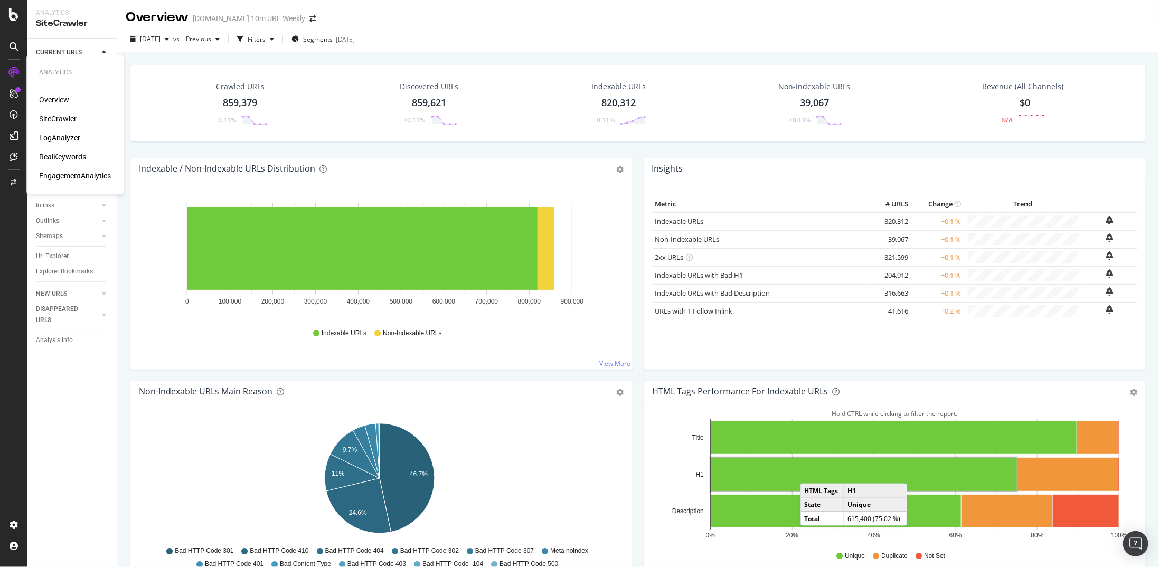
click at [58, 136] on div "LogAnalyzer" at bounding box center [59, 138] width 41 height 11
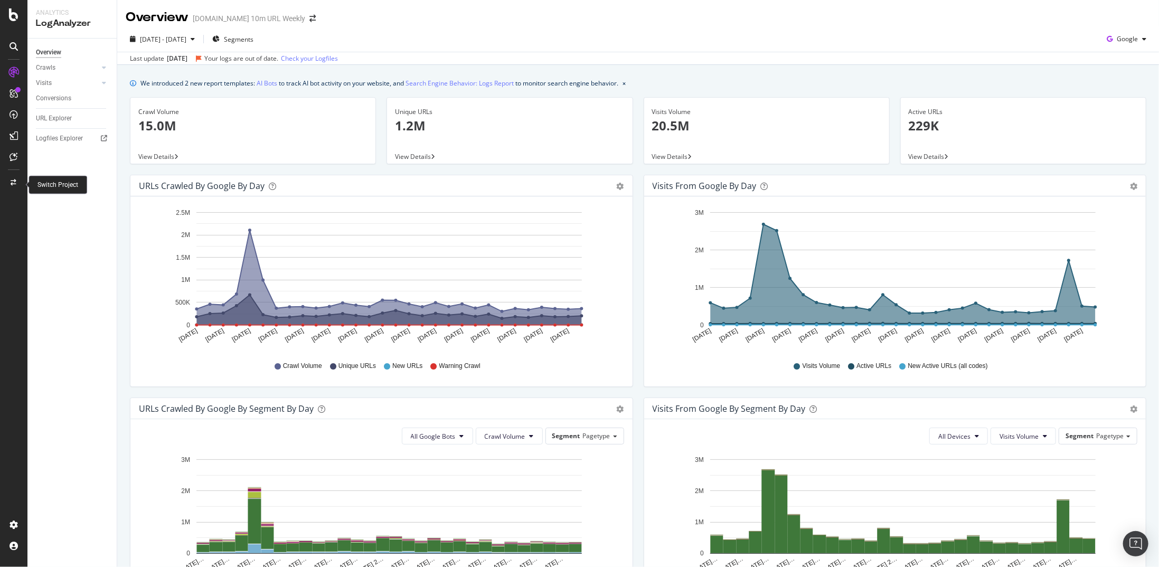
click at [15, 180] on icon at bounding box center [14, 183] width 6 height 6
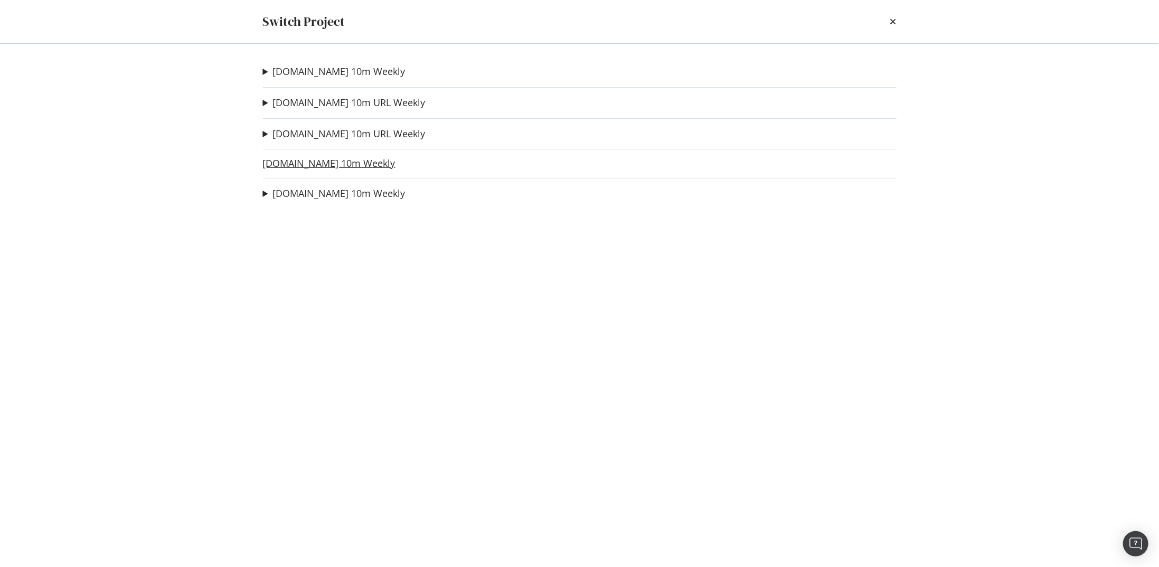
click at [316, 162] on link "thesun.ie 10m Weekly" at bounding box center [329, 163] width 133 height 11
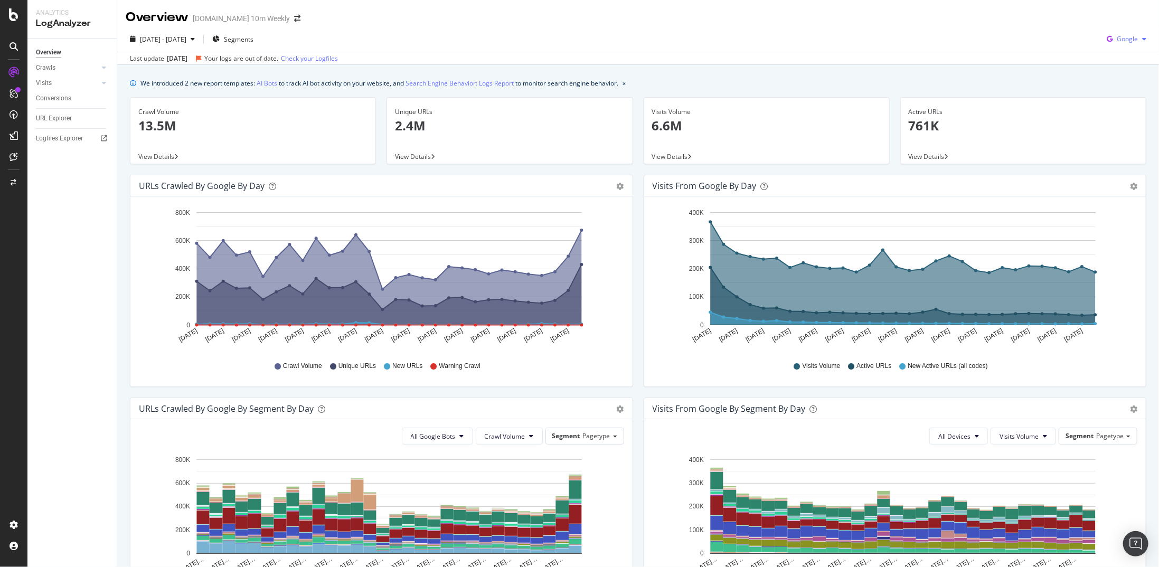
click at [1125, 41] on span "Google" at bounding box center [1127, 38] width 21 height 9
click at [1124, 98] on span "OpenAI" at bounding box center [1127, 100] width 39 height 10
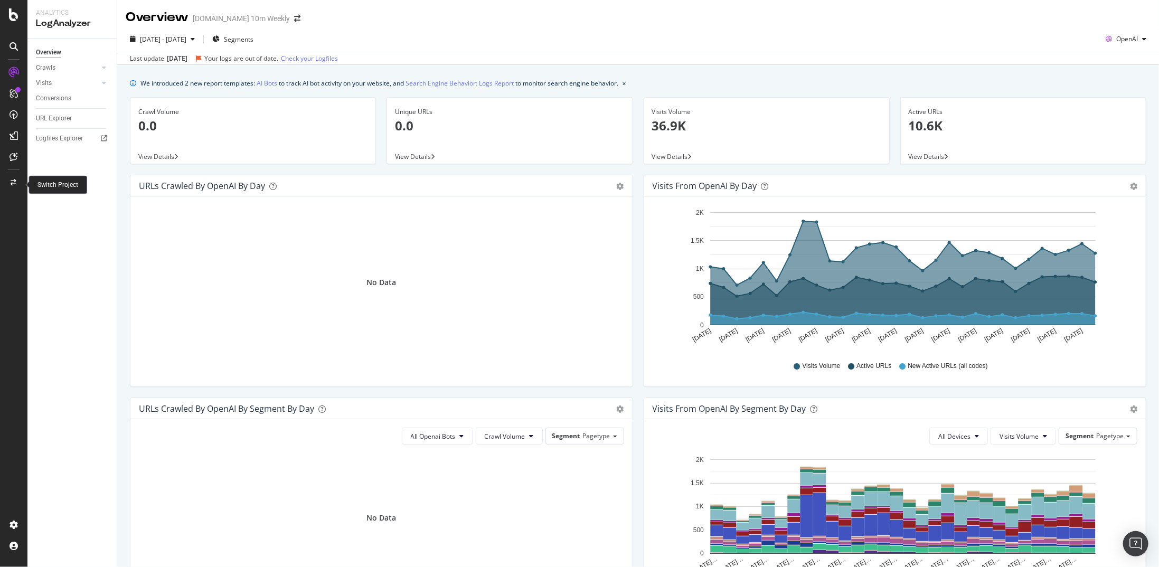
click at [22, 189] on div at bounding box center [13, 182] width 25 height 17
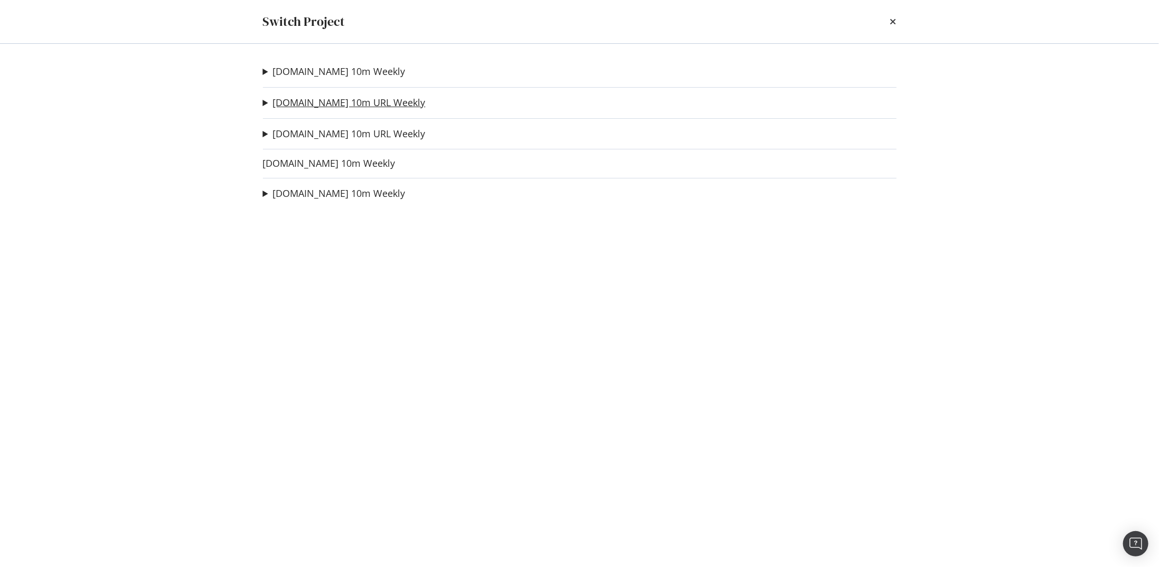
click at [373, 106] on link "The-Sun.com 10m URL Weekly" at bounding box center [349, 102] width 153 height 11
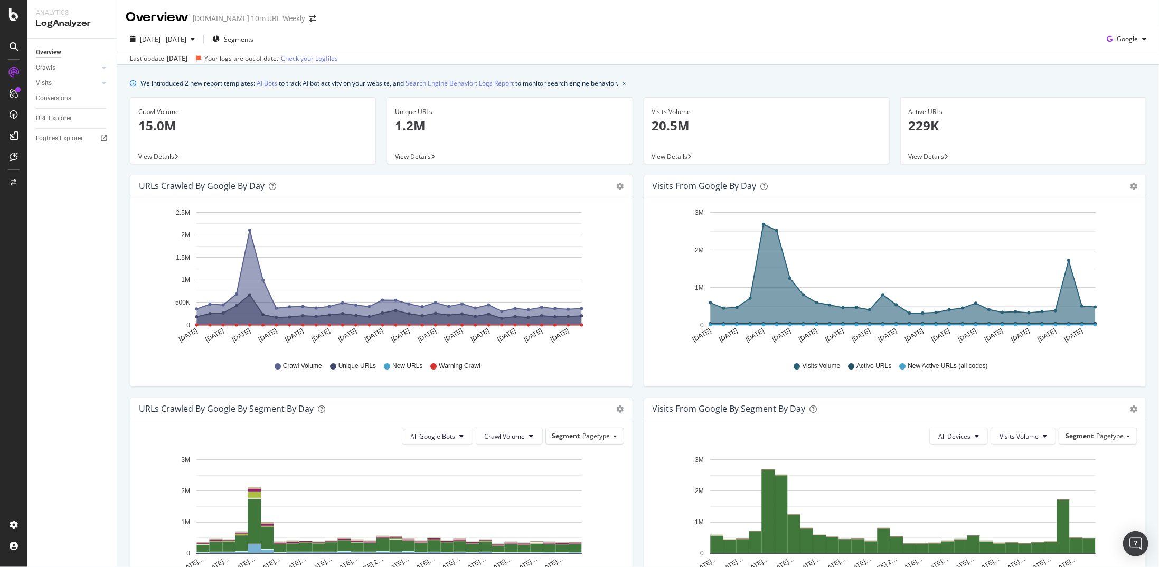
click at [1123, 54] on div "Last update Jul. 28, 2025 Your logs are out of date. Check your Logfiles" at bounding box center [638, 58] width 1042 height 13
click at [1129, 43] on div "Google" at bounding box center [1126, 39] width 48 height 16
click at [1130, 98] on span "OpenAI" at bounding box center [1127, 100] width 39 height 10
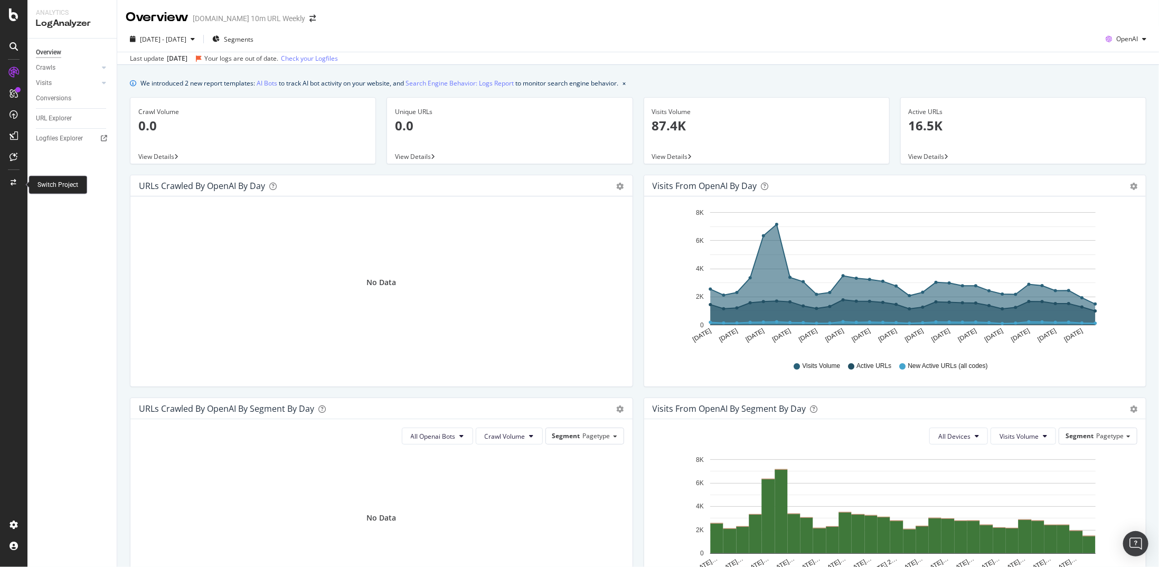
click at [4, 183] on div at bounding box center [13, 182] width 25 height 17
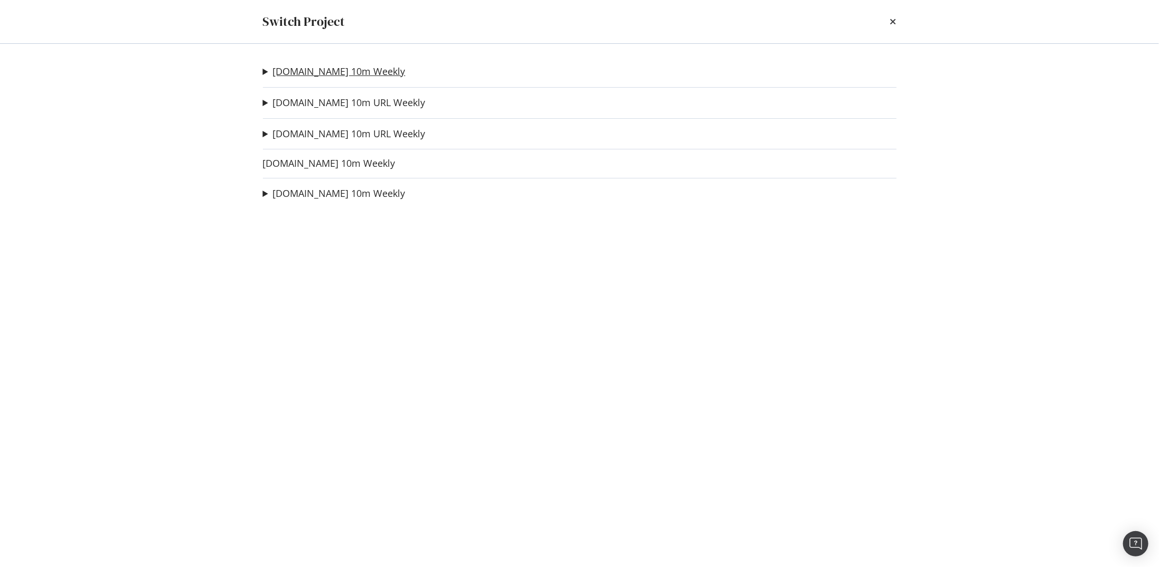
click at [304, 70] on link "TheSun.co.uk 10m Weekly" at bounding box center [339, 71] width 133 height 11
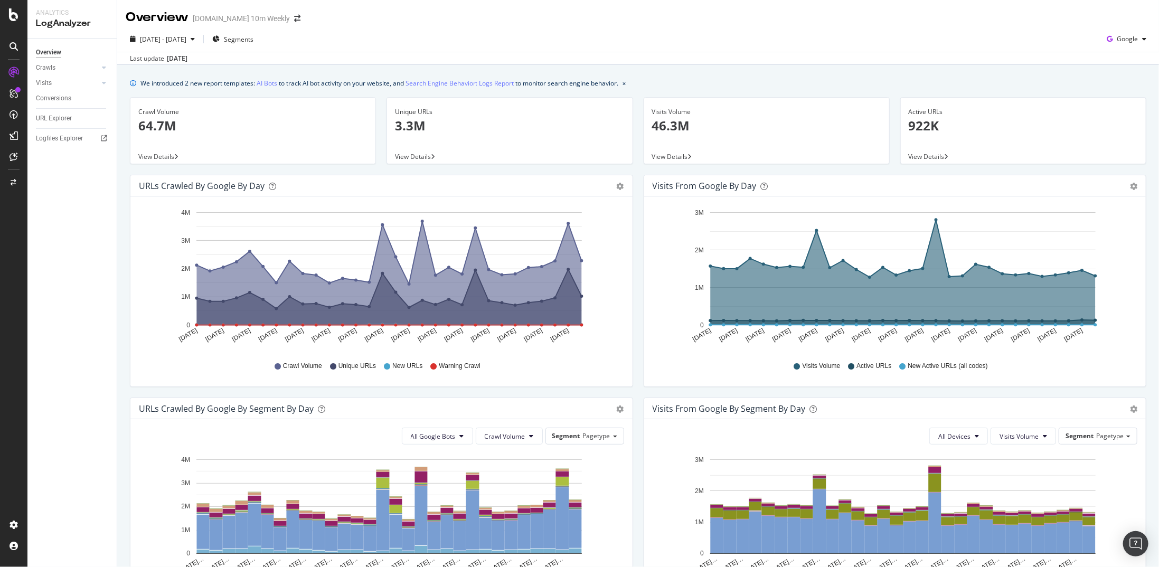
click at [1122, 27] on div "2025 Jul. 14th - Aug. 12th Segments Google Last update Aug. 14, 2025" at bounding box center [638, 45] width 1042 height 39
drag, startPoint x: 1122, startPoint y: 29, endPoint x: 1120, endPoint y: 34, distance: 5.5
click at [1122, 29] on div "2025 Jul. 14th - Aug. 12th Segments Google Last update Aug. 14, 2025" at bounding box center [638, 45] width 1042 height 39
click at [1120, 34] on div "Google" at bounding box center [1126, 39] width 48 height 16
click at [1123, 100] on span "OpenAI" at bounding box center [1127, 100] width 39 height 10
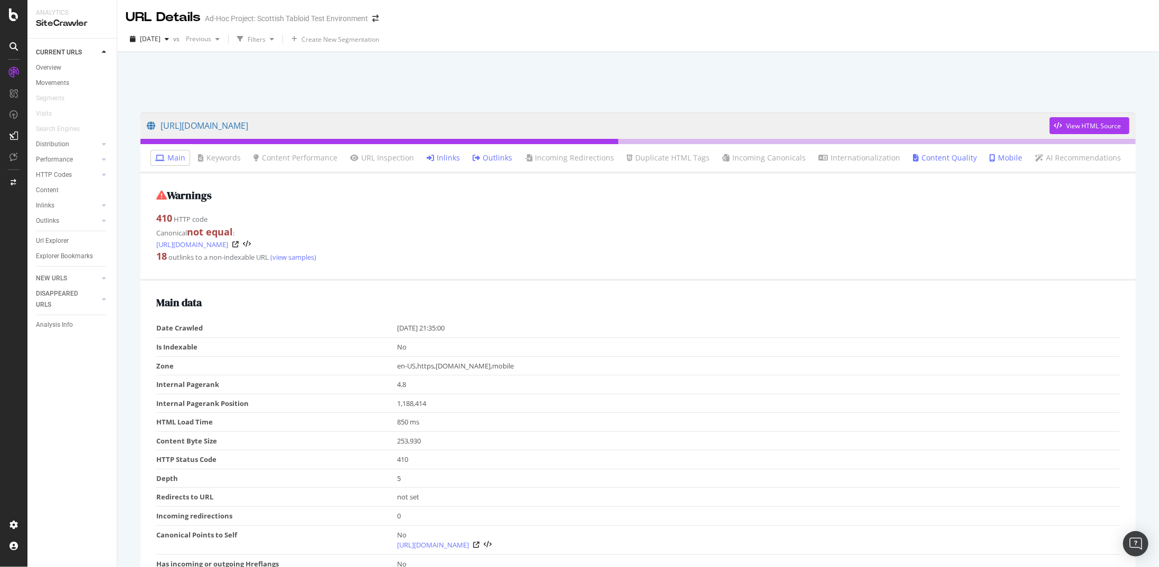
click at [443, 161] on link "Inlinks" at bounding box center [443, 158] width 33 height 11
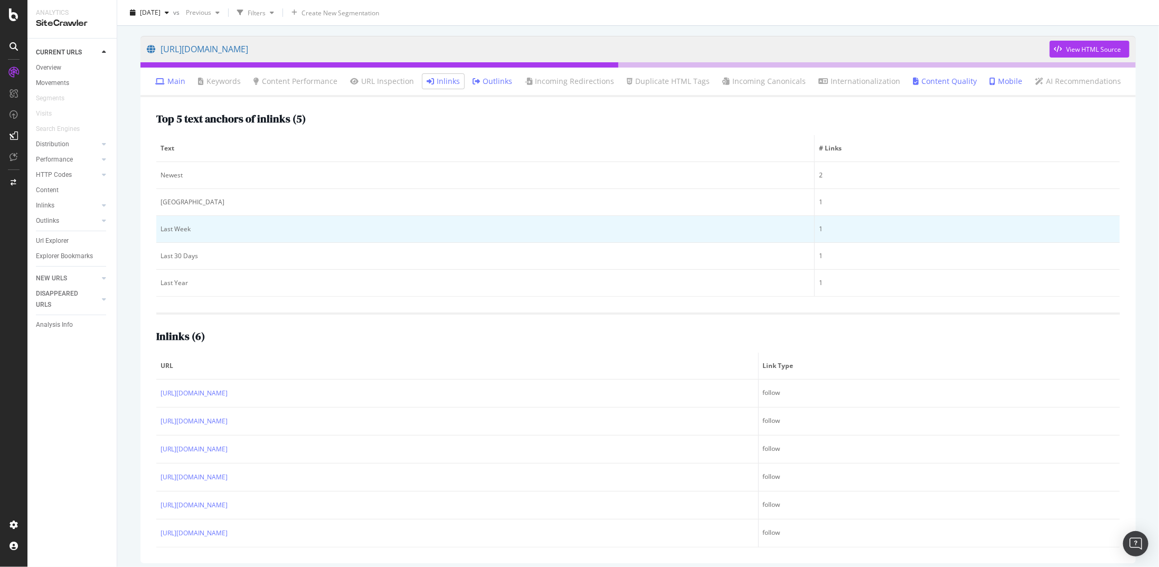
scroll to position [80, 0]
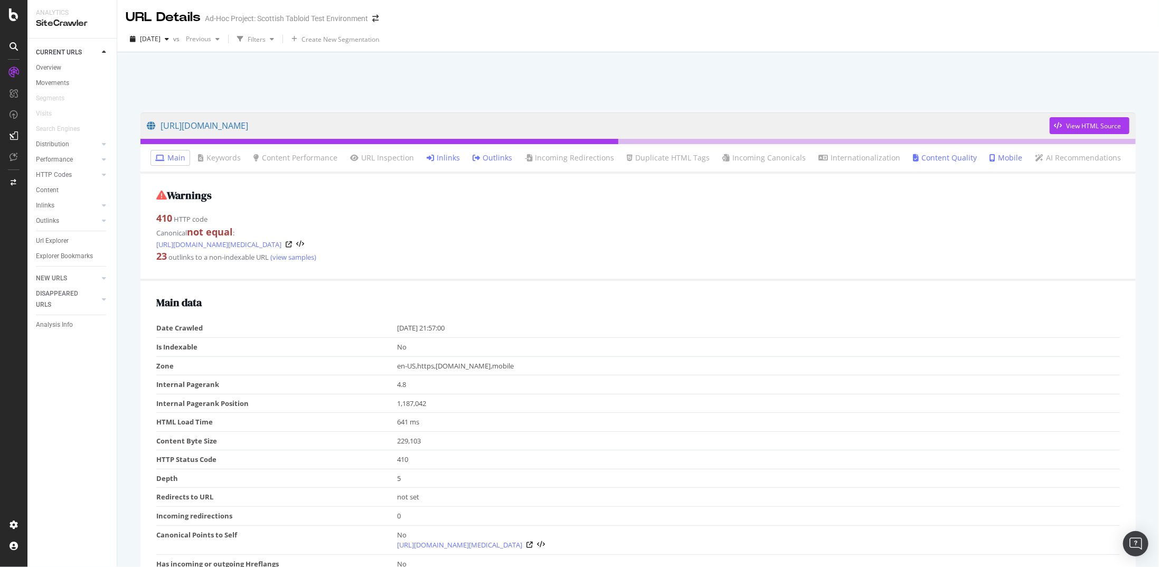
click at [449, 162] on link "Inlinks" at bounding box center [443, 158] width 33 height 11
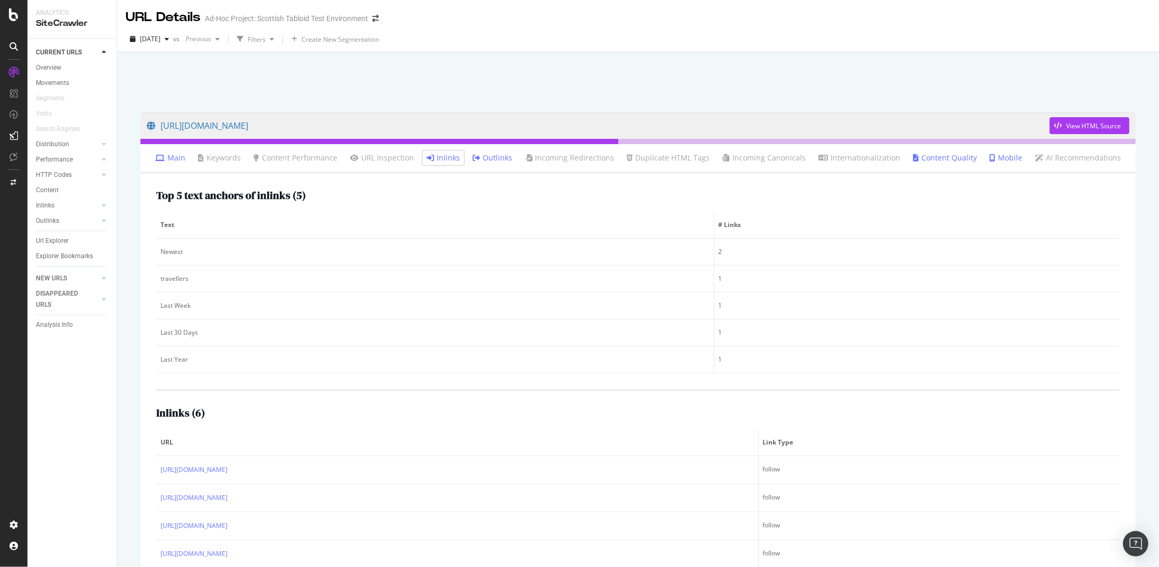
drag, startPoint x: 449, startPoint y: 162, endPoint x: 65, endPoint y: 498, distance: 510.8
click at [65, 498] on div "CURRENT URLS Overview Movements Segments Visits Search Engines Distribution Top…" at bounding box center [71, 303] width 89 height 529
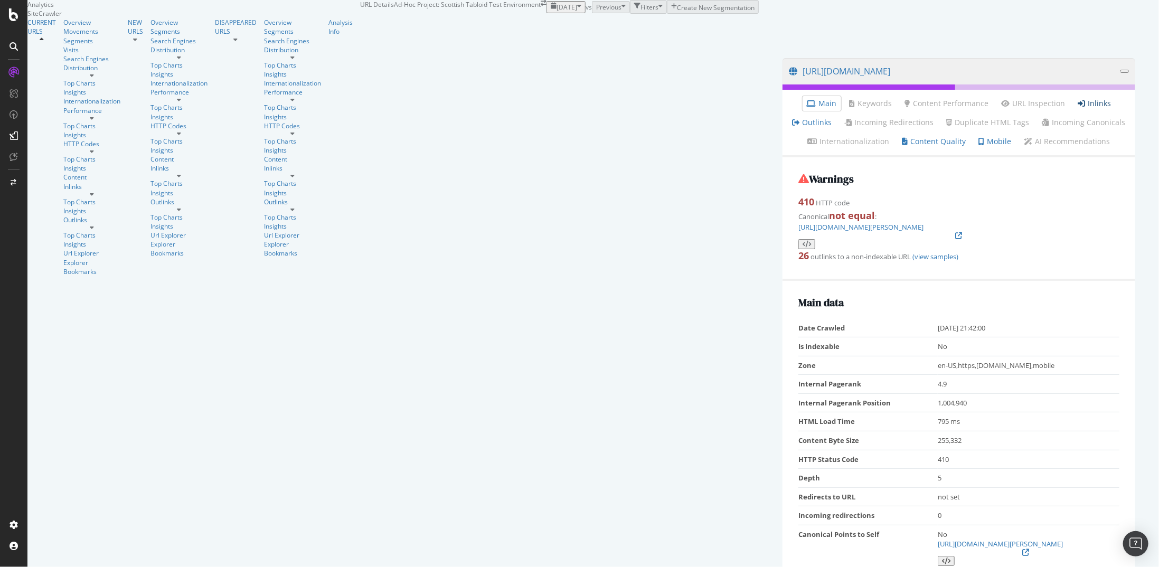
click at [1078, 109] on link "Inlinks" at bounding box center [1094, 103] width 33 height 11
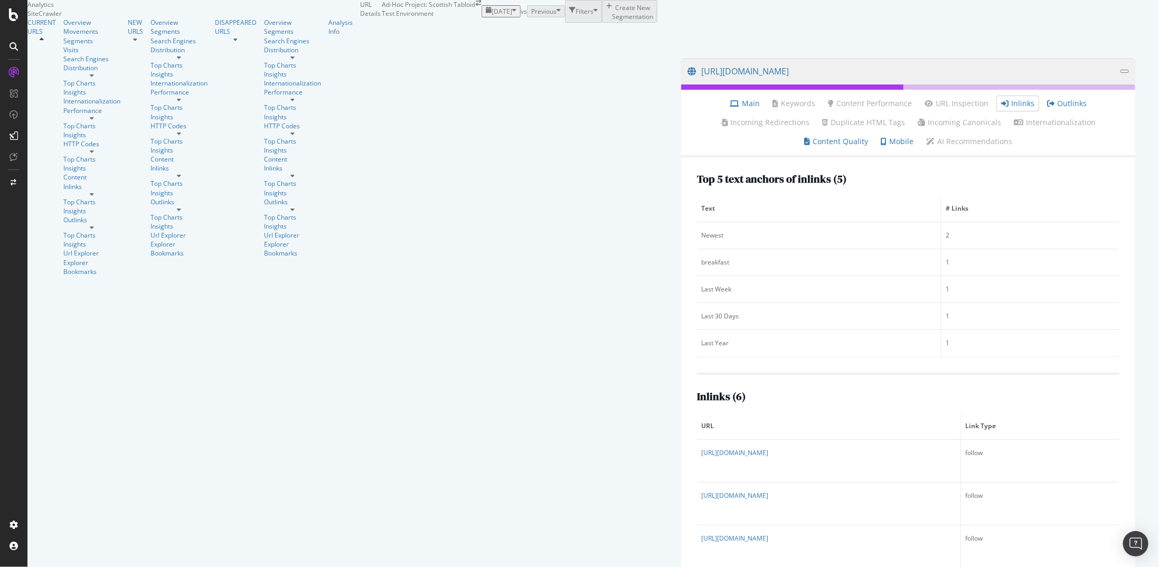
scroll to position [27, 0]
